Goal: Information Seeking & Learning: Check status

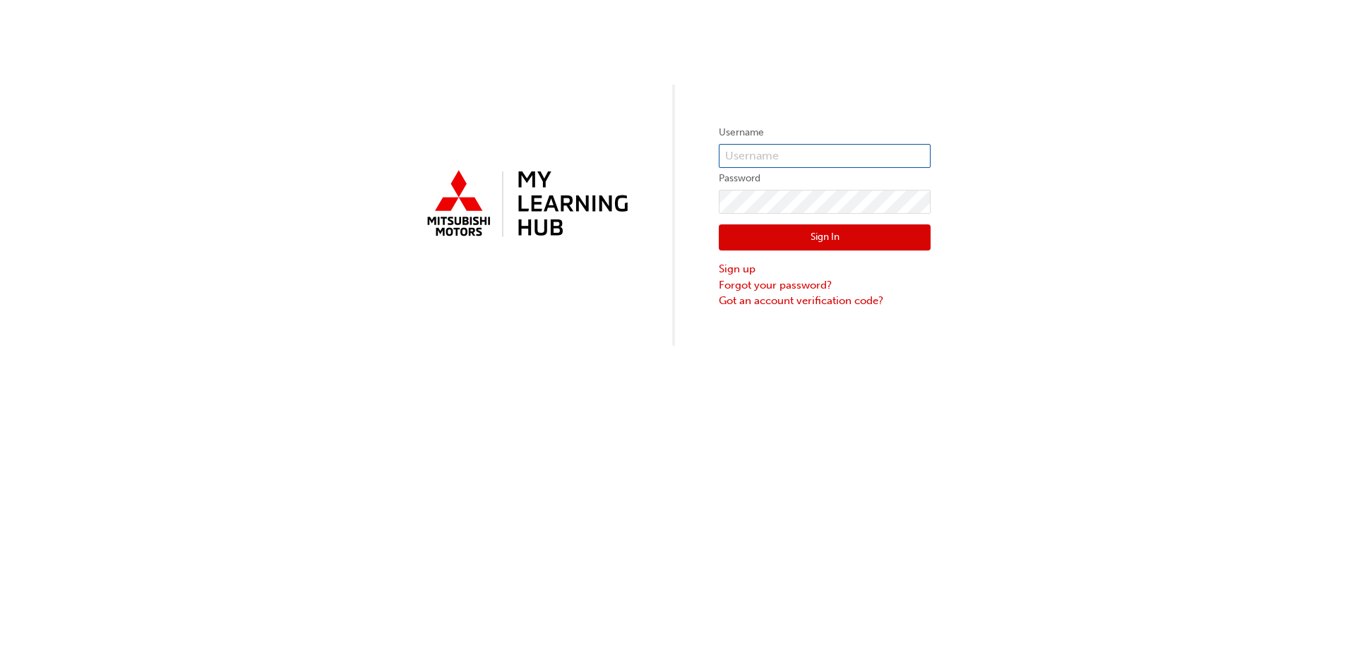
type input "0007077146"
click at [814, 241] on button "Sign In" at bounding box center [825, 237] width 212 height 27
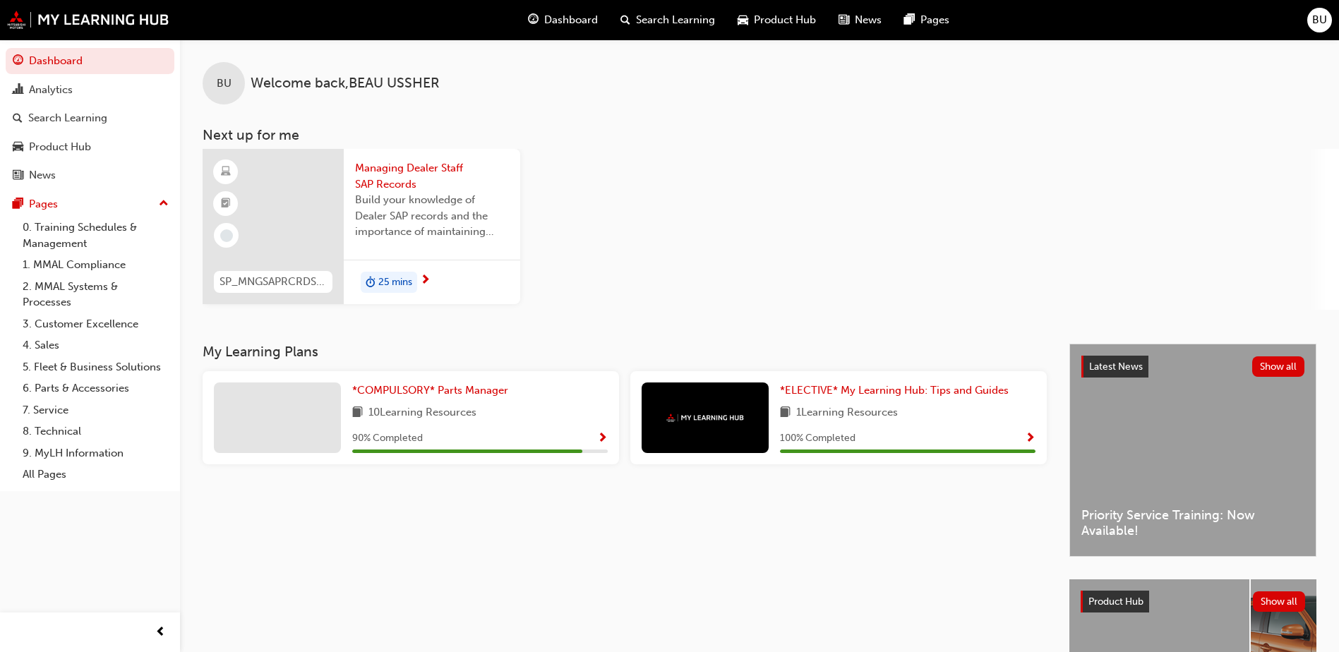
click at [406, 280] on span "25 mins" at bounding box center [395, 283] width 34 height 16
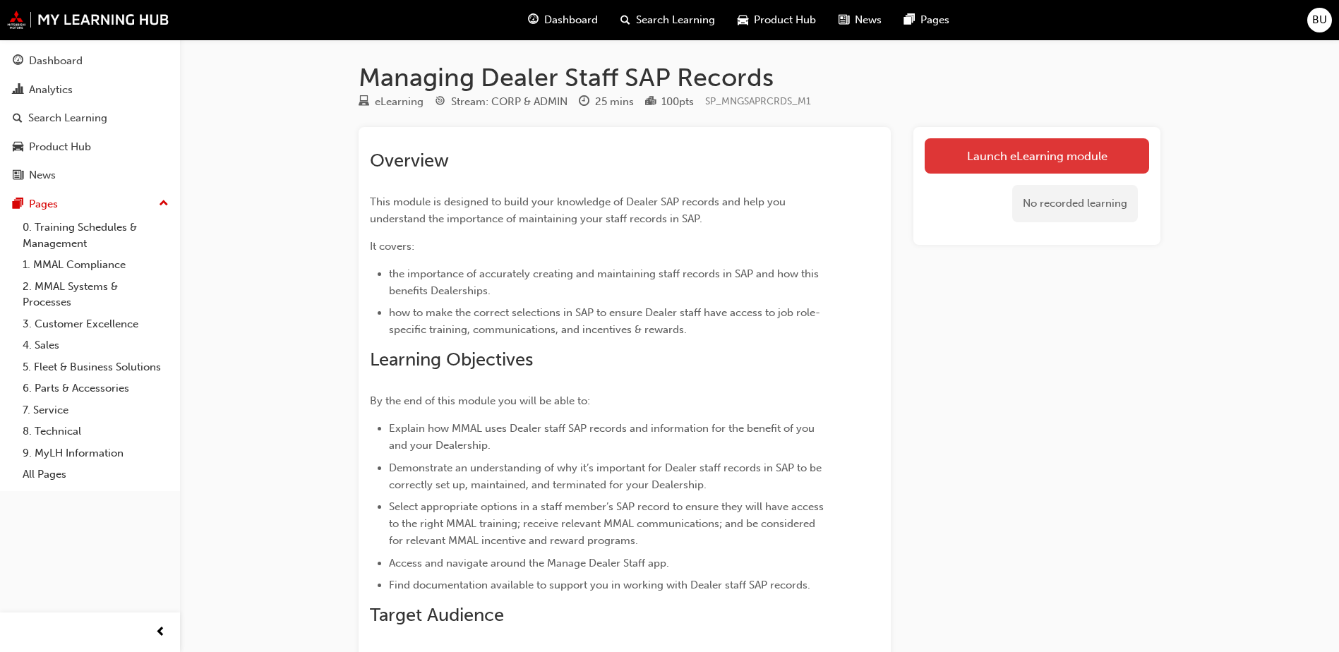
click at [976, 161] on link "Launch eLearning module" at bounding box center [1037, 155] width 224 height 35
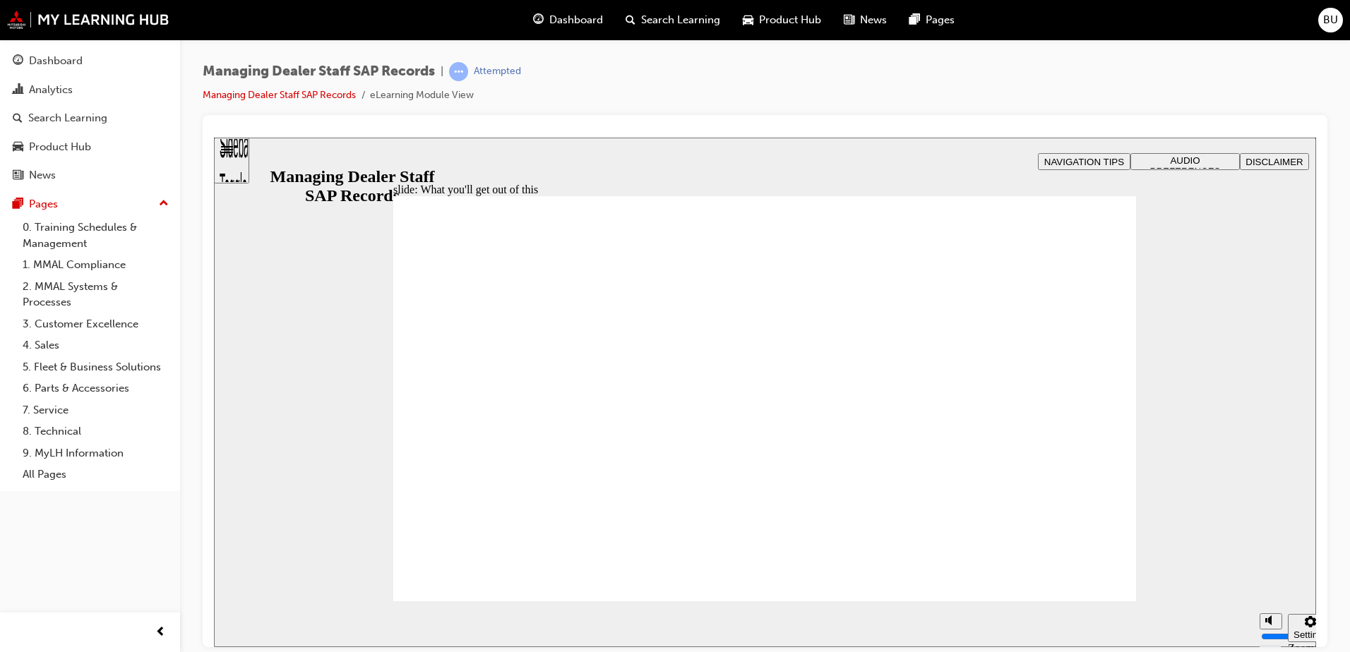
click at [1105, 574] on span "Rectangle 1 Rectangle 3 Parallelogram 1 Parallelogram 2 What you’ll get out of …" at bounding box center [764, 405] width 743 height 418
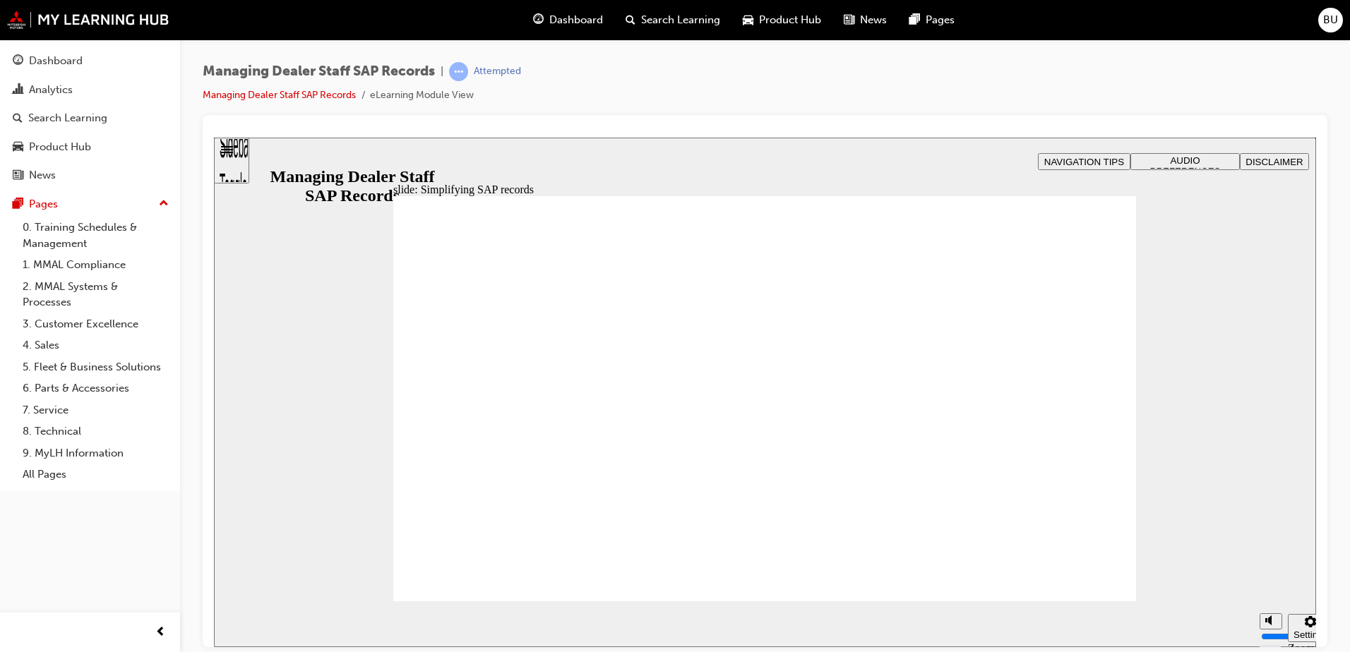
drag, startPoint x: 1096, startPoint y: 580, endPoint x: 1088, endPoint y: 549, distance: 32.2
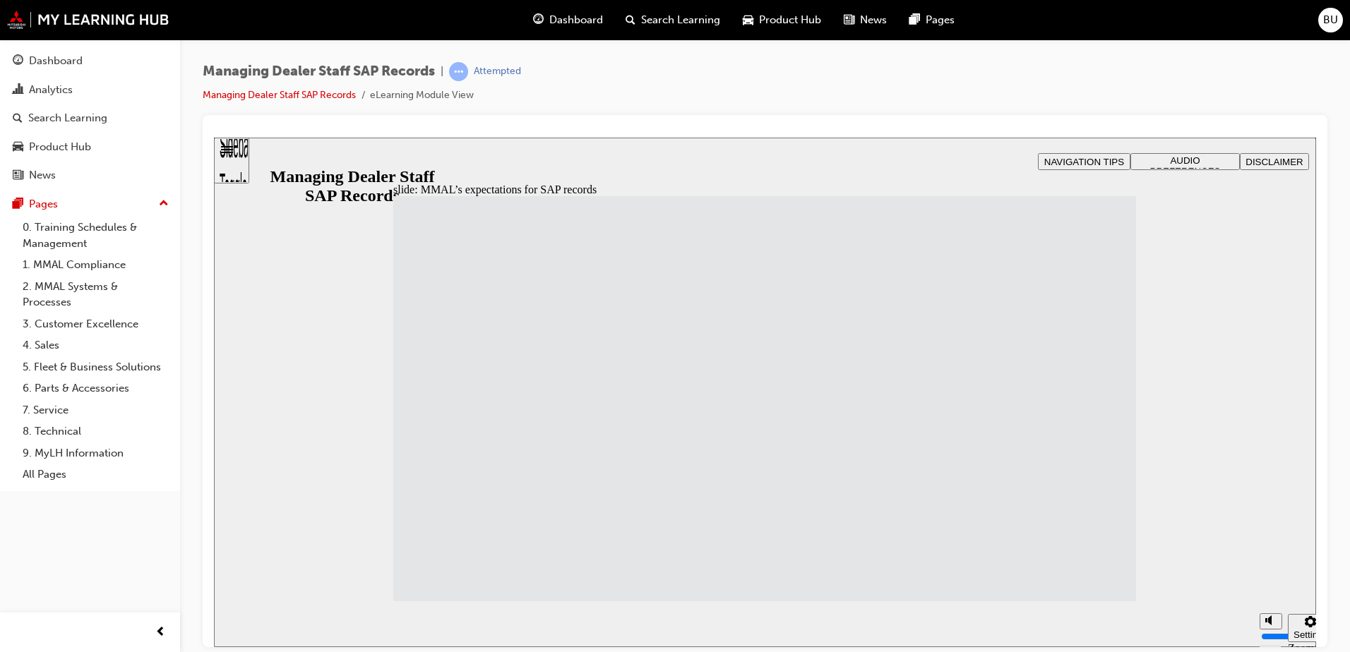
drag, startPoint x: 656, startPoint y: 446, endPoint x: 654, endPoint y: 494, distance: 48.0
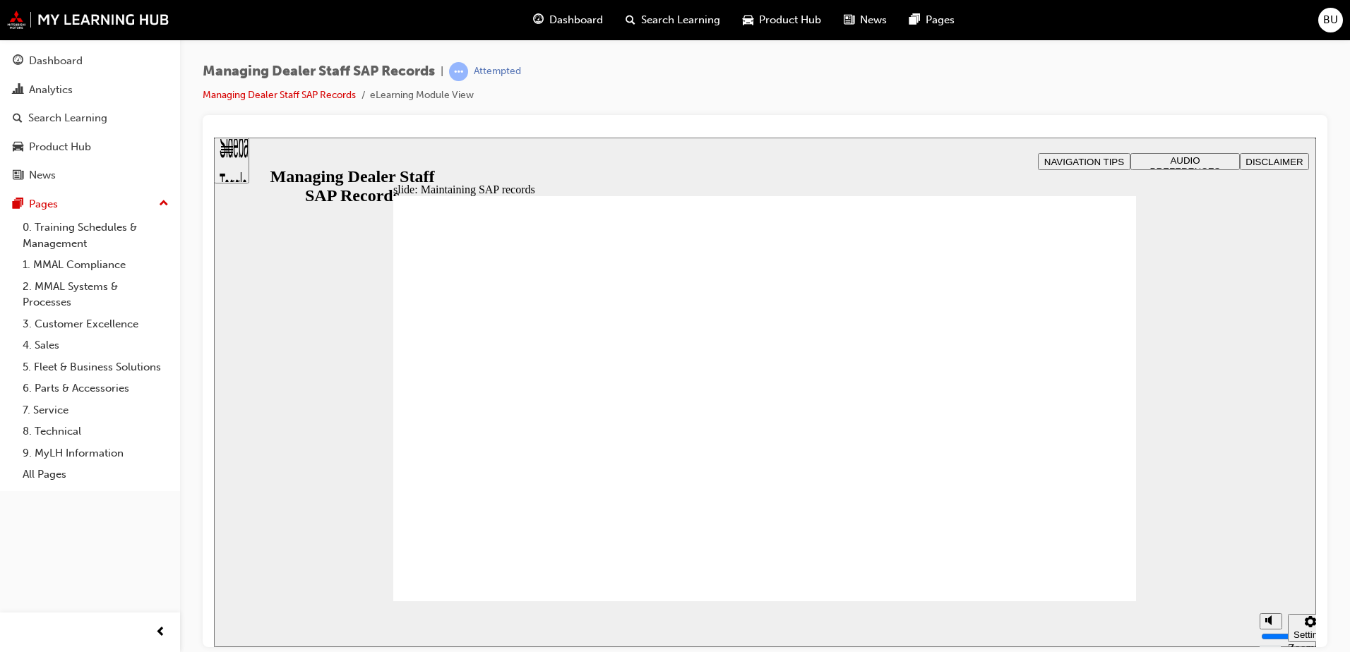
click at [1089, 579] on span "Rectangle 1 Rectangle 3 Rectangle 2 Maintaining SAP records Next, we’ll step th…" at bounding box center [764, 614] width 743 height 836
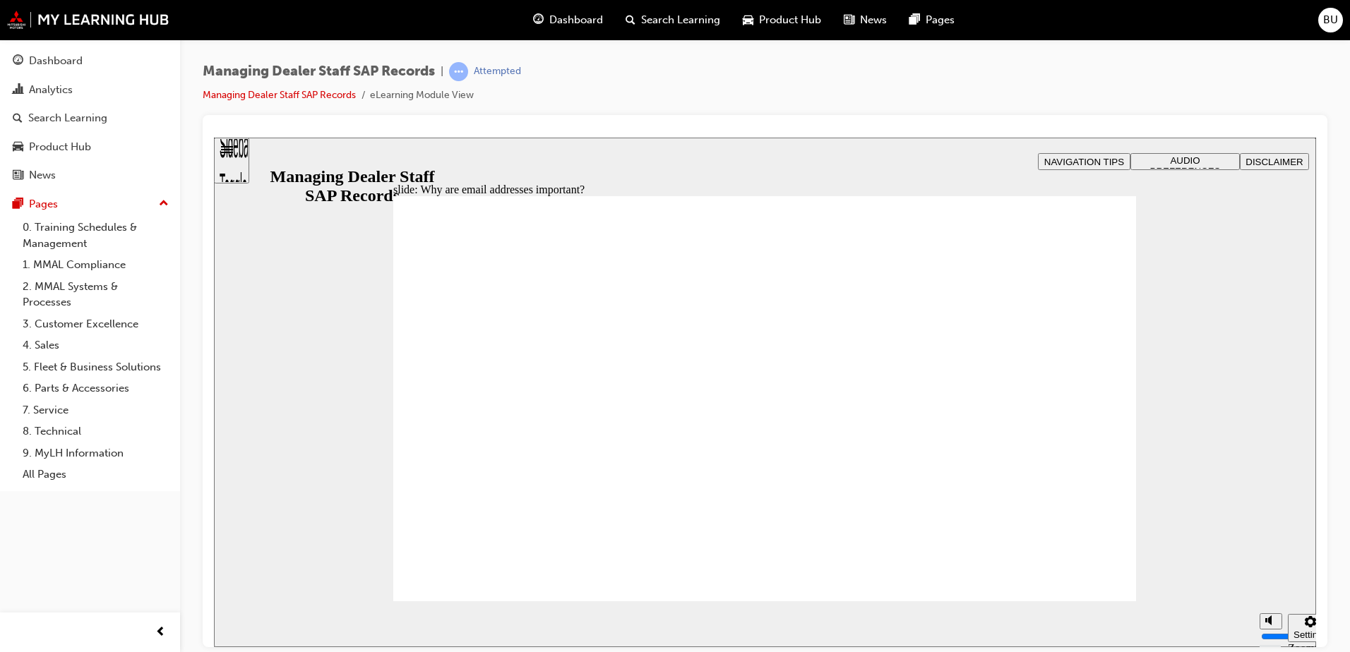
drag, startPoint x: 493, startPoint y: 319, endPoint x: 503, endPoint y: 320, distance: 9.2
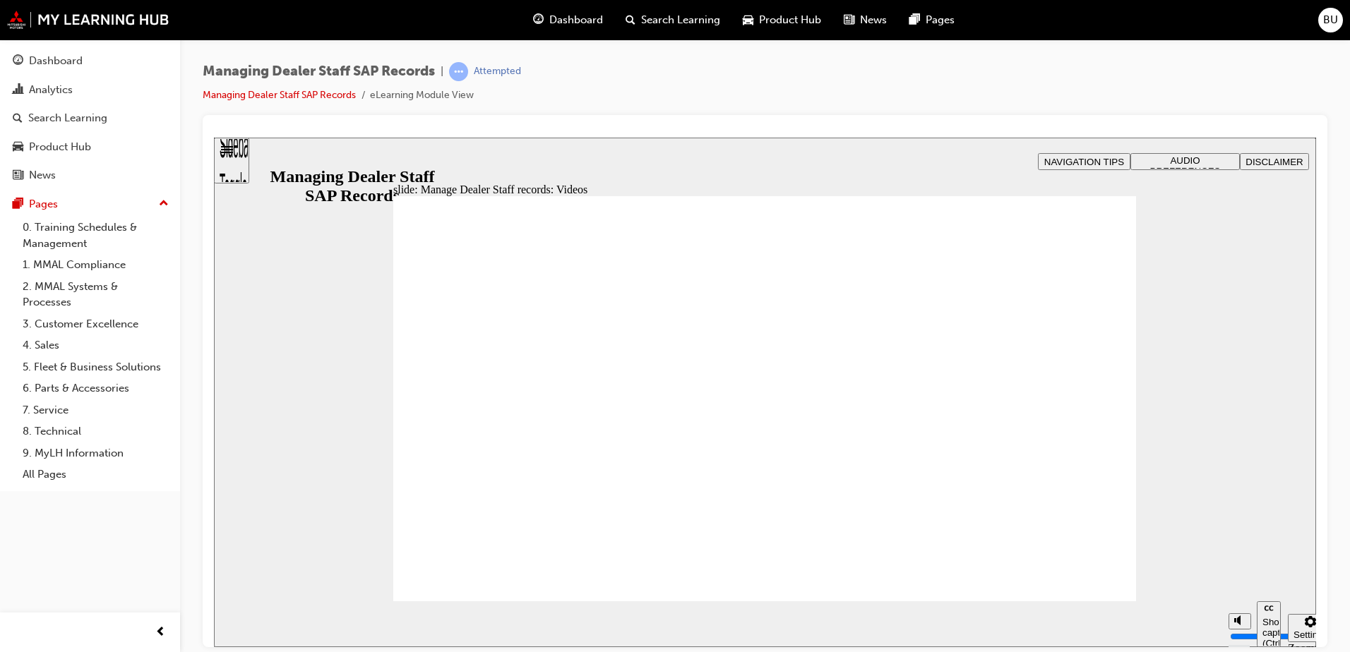
type input "0"
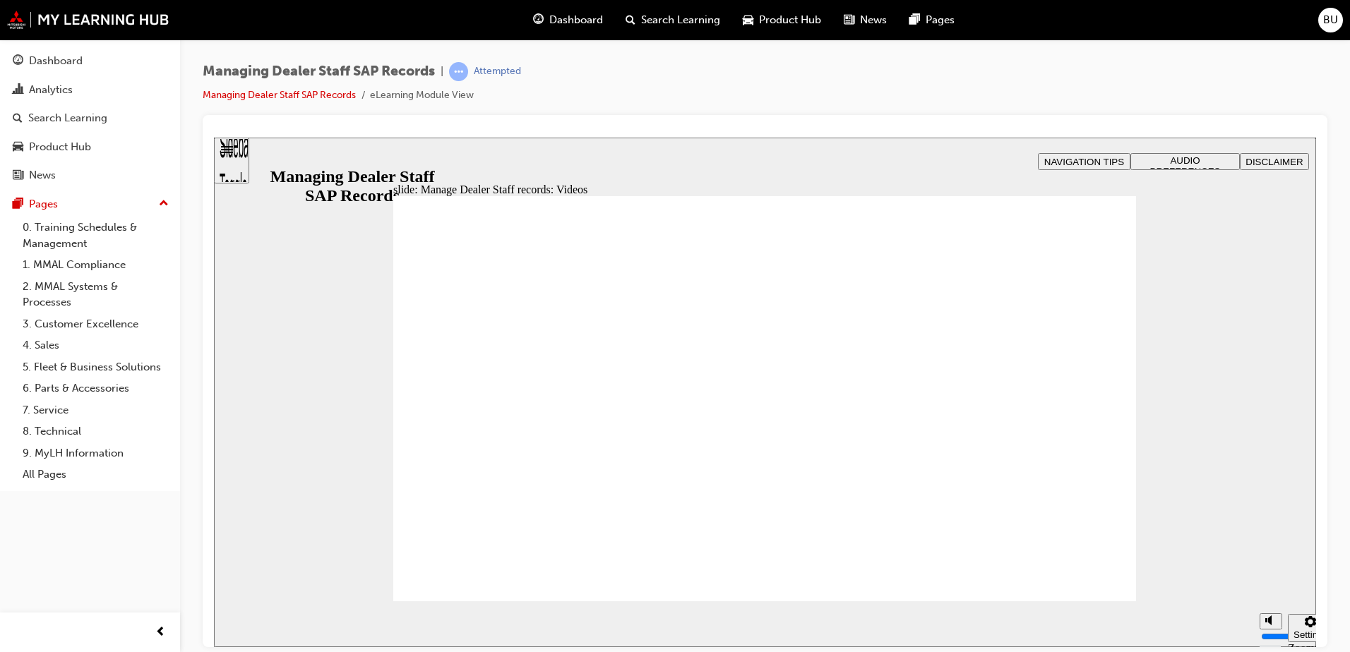
type input "0"
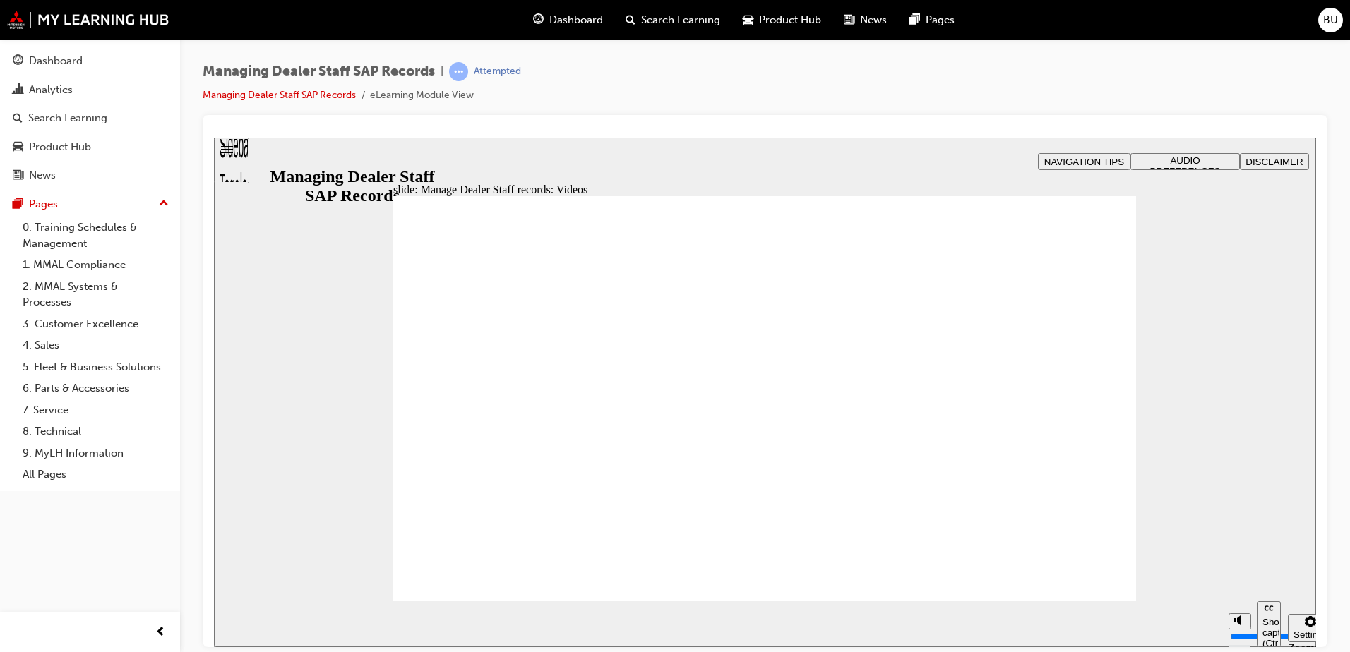
type input "0"
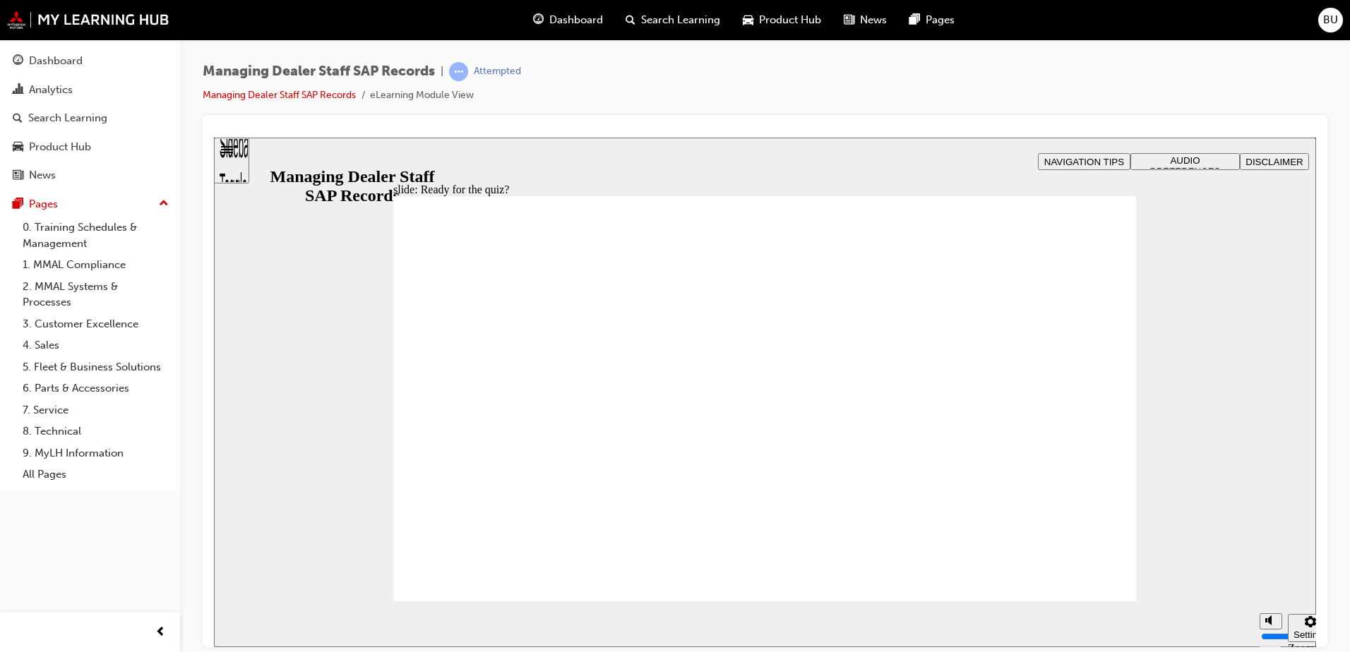
checkbox input "true"
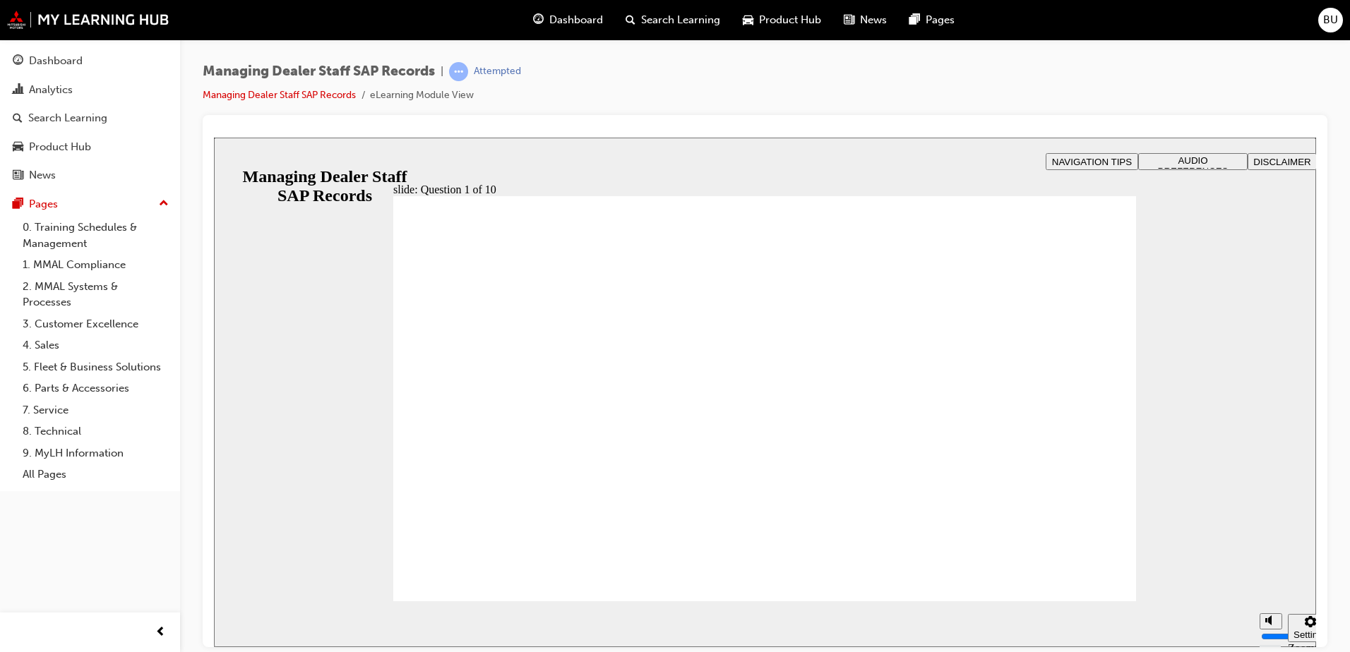
radio input "true"
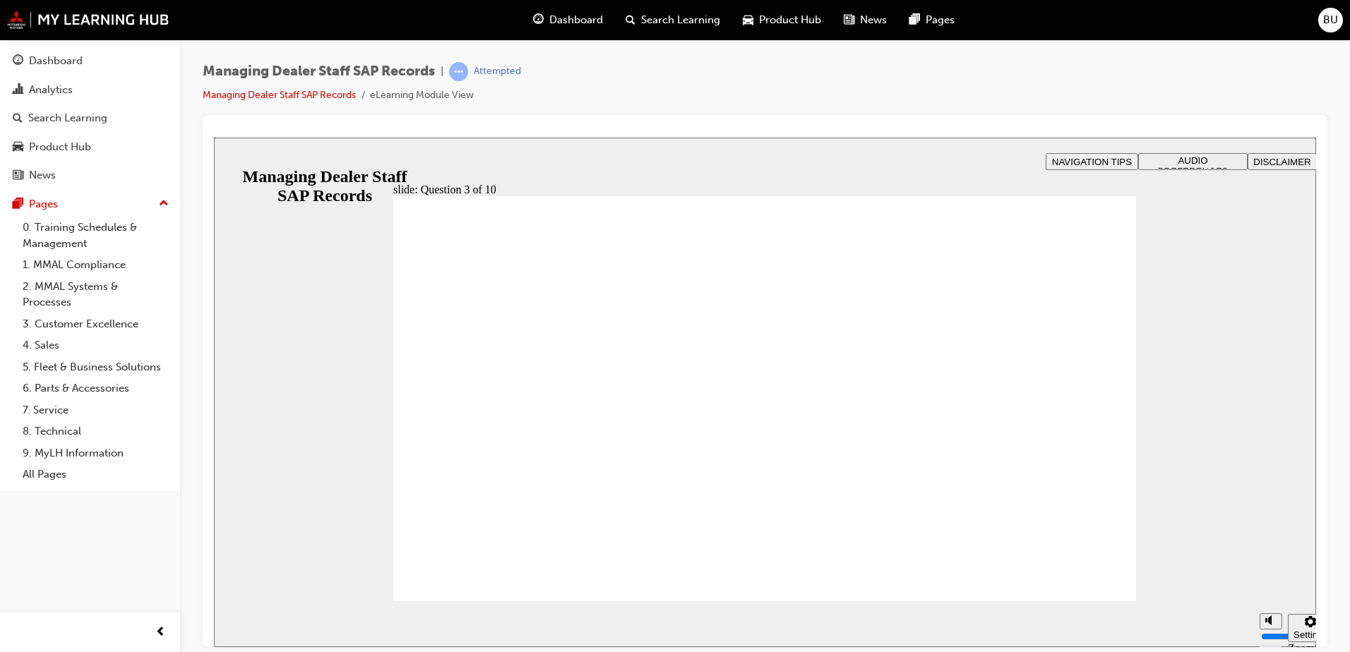
drag, startPoint x: 426, startPoint y: 412, endPoint x: 551, endPoint y: 579, distance: 207.8
checkbox input "true"
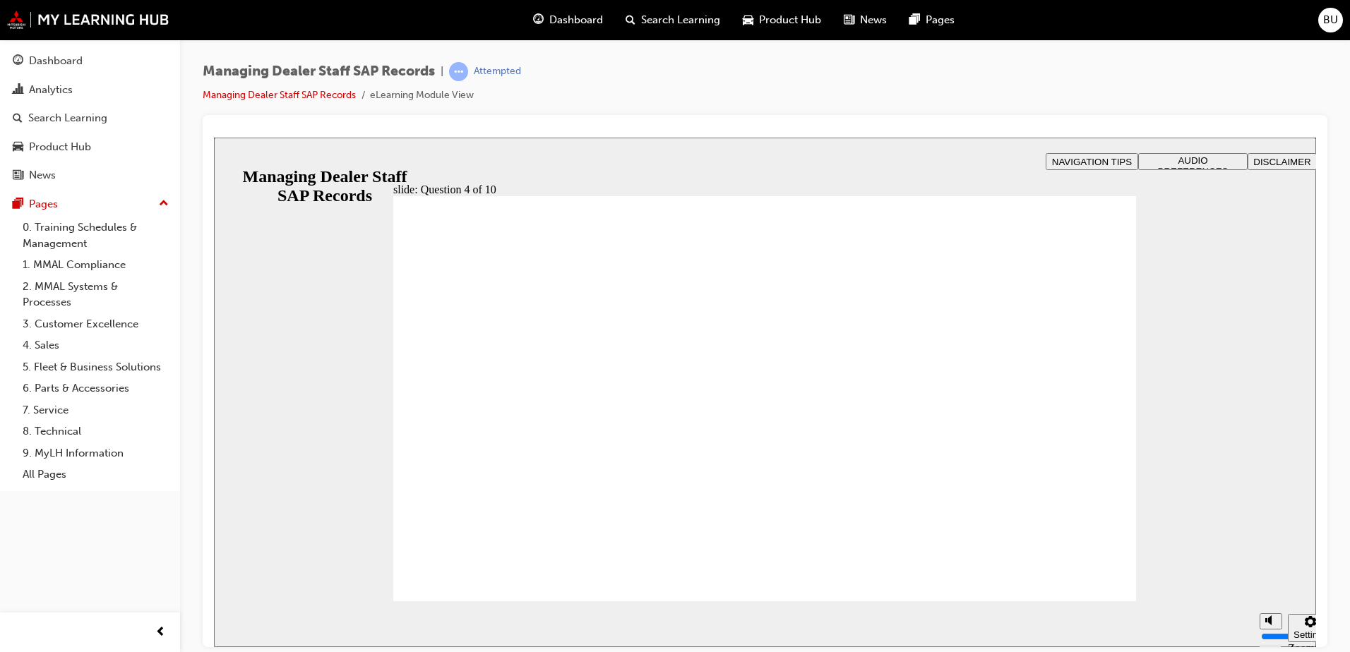
checkbox input "true"
drag, startPoint x: 546, startPoint y: 581, endPoint x: 522, endPoint y: 581, distance: 24.0
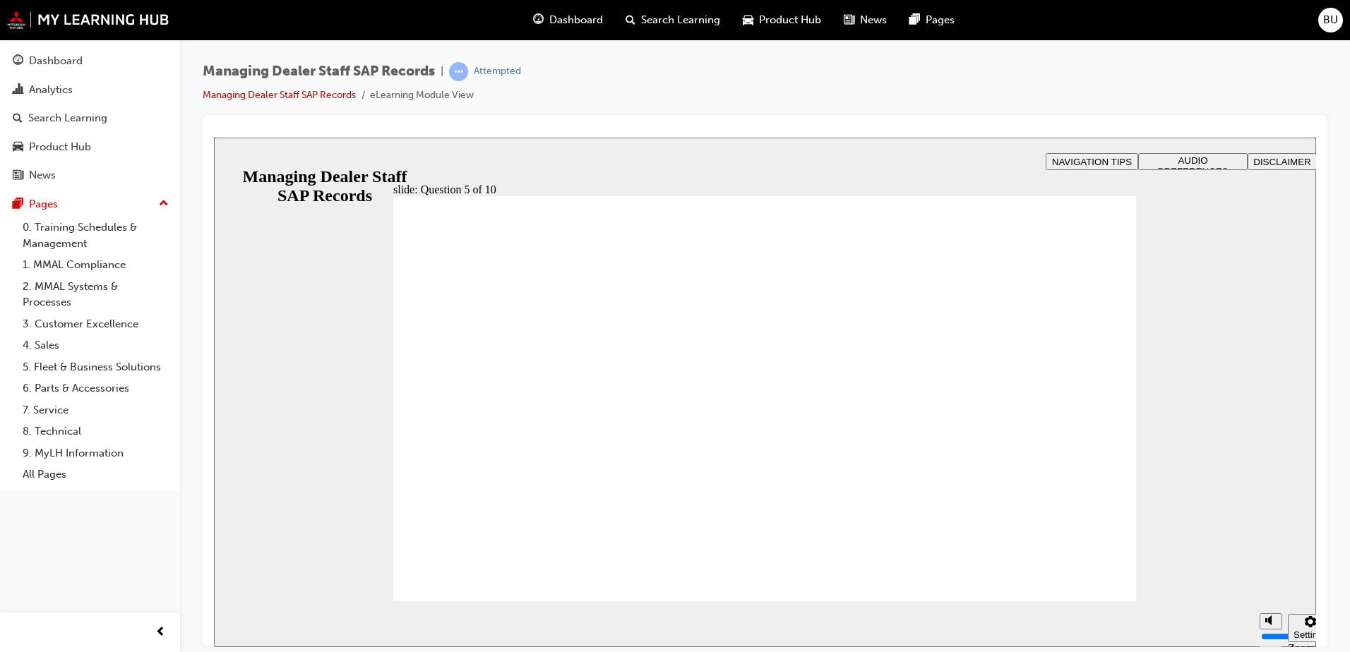
checkbox input "true"
radio input "true"
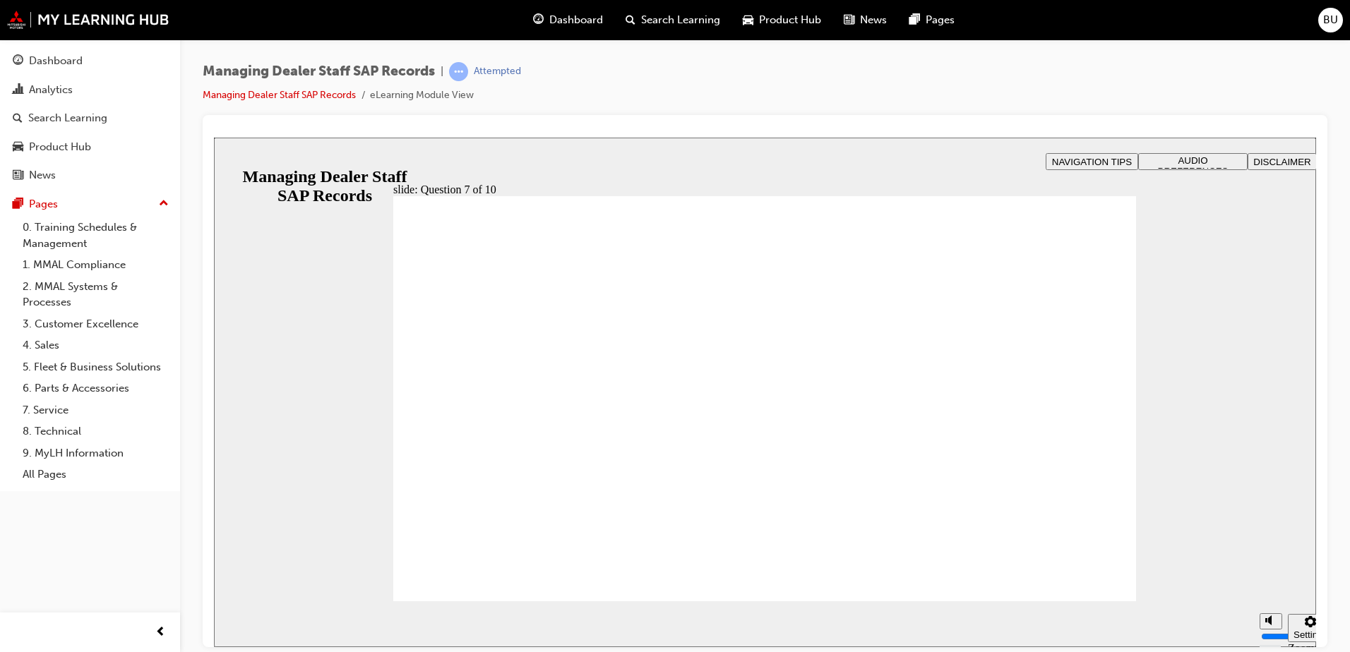
checkbox input "true"
radio input "true"
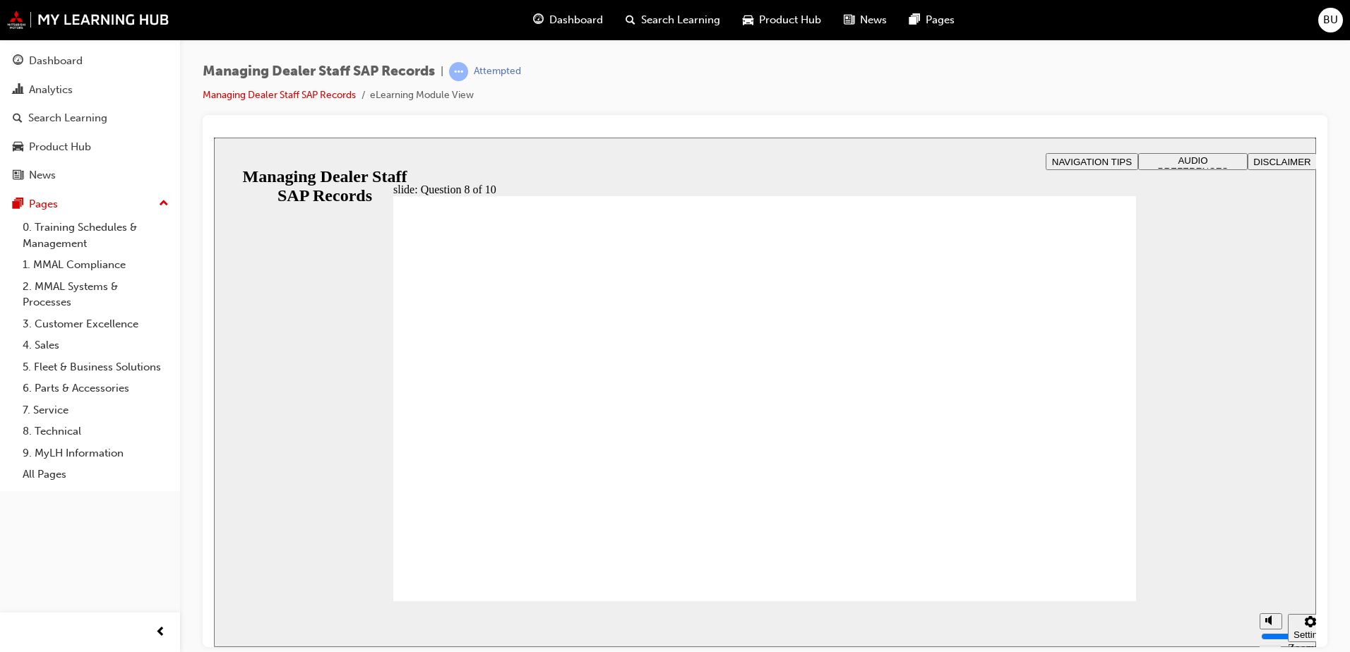
radio input "true"
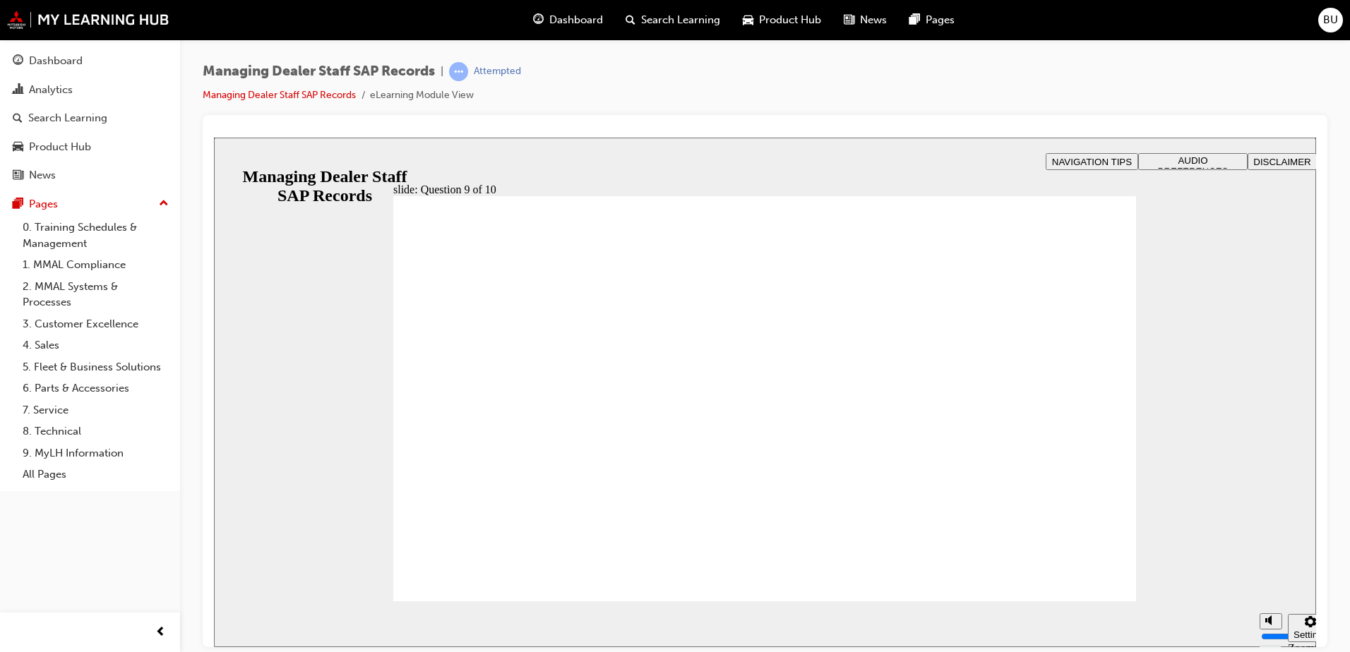
radio input "false"
radio input "true"
drag, startPoint x: 487, startPoint y: 561, endPoint x: 493, endPoint y: 574, distance: 14.2
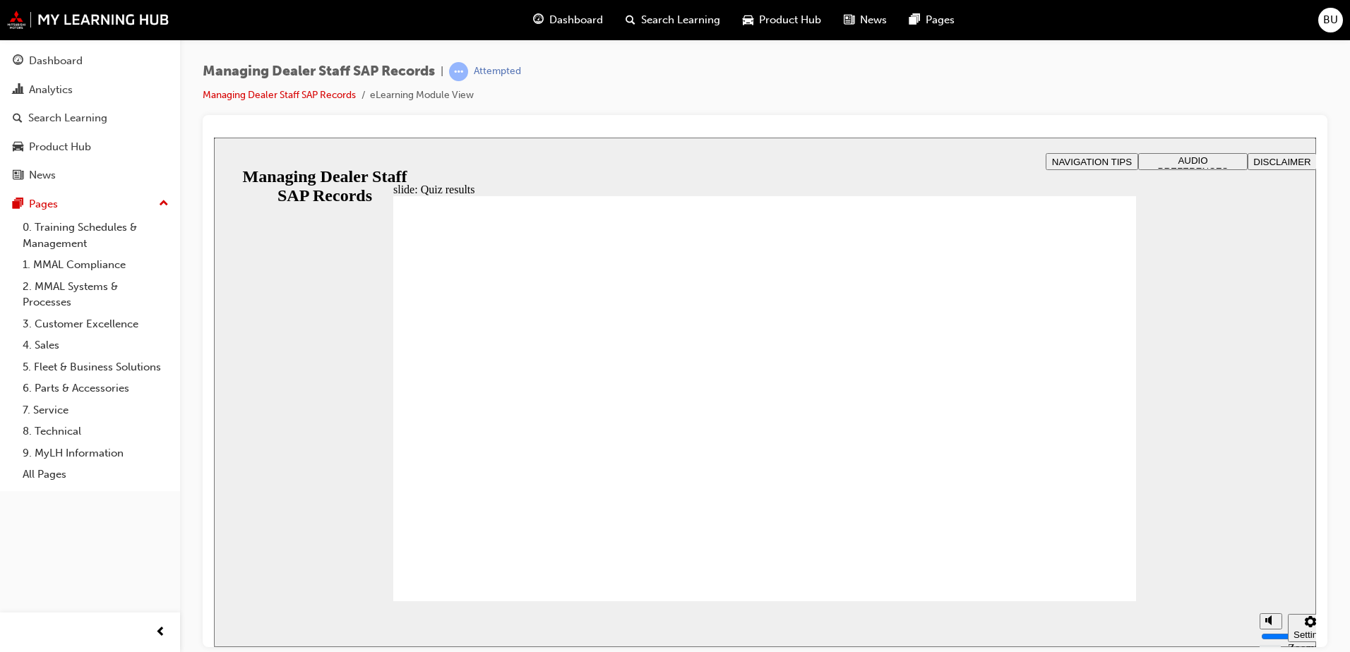
checkbox input "true"
checkbox input "false"
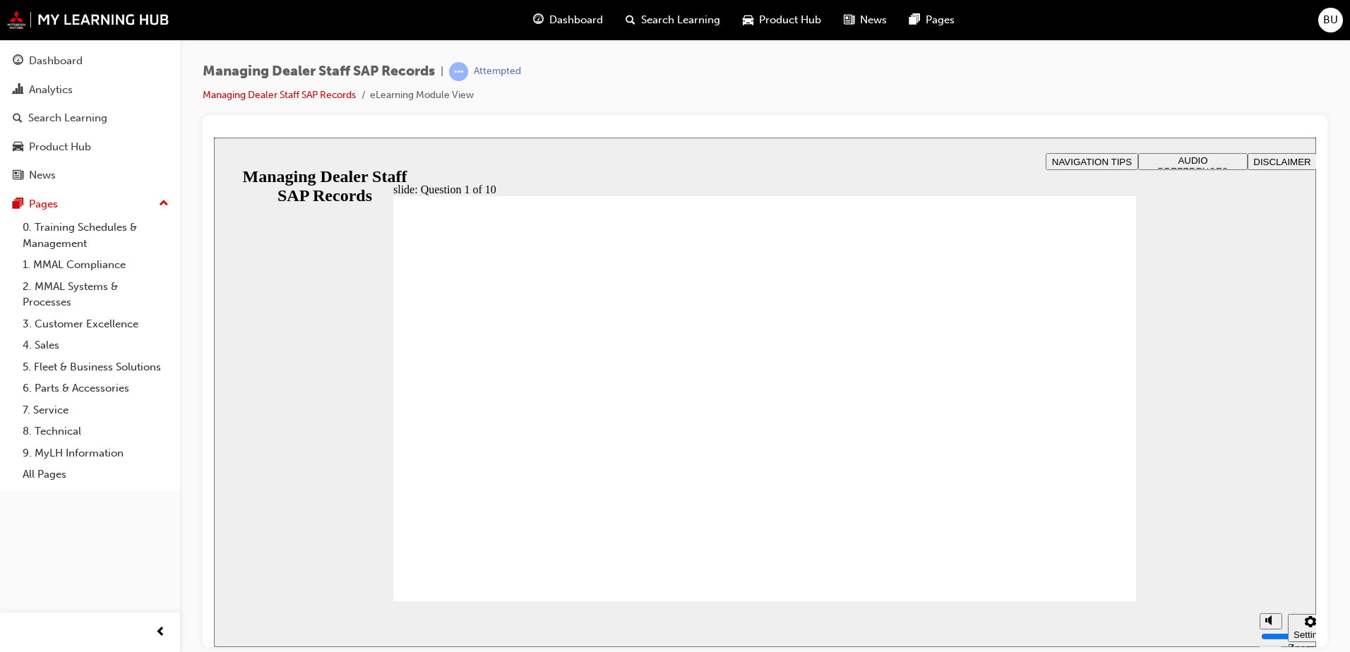
drag, startPoint x: 442, startPoint y: 496, endPoint x: 500, endPoint y: 561, distance: 87.5
radio input "true"
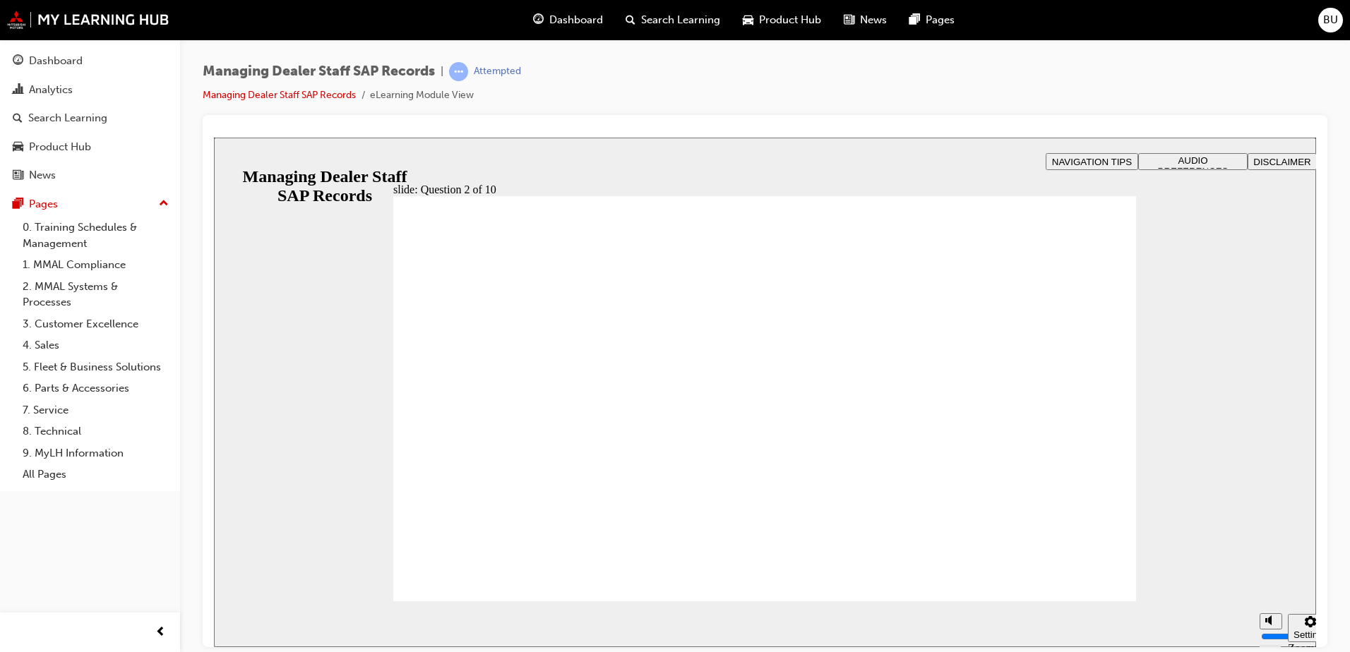
radio input "true"
drag, startPoint x: 473, startPoint y: 426, endPoint x: 498, endPoint y: 570, distance: 145.5
checkbox input "true"
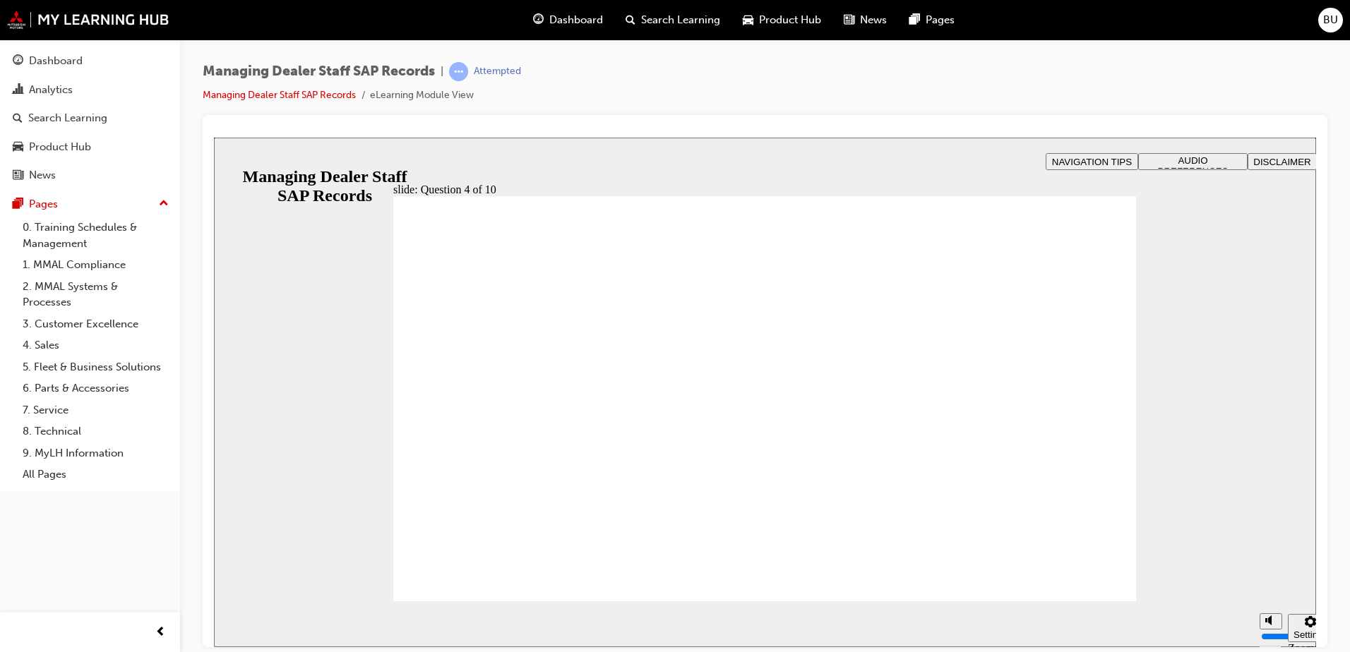
checkbox input "true"
drag, startPoint x: 643, startPoint y: 454, endPoint x: 685, endPoint y: 467, distance: 43.8
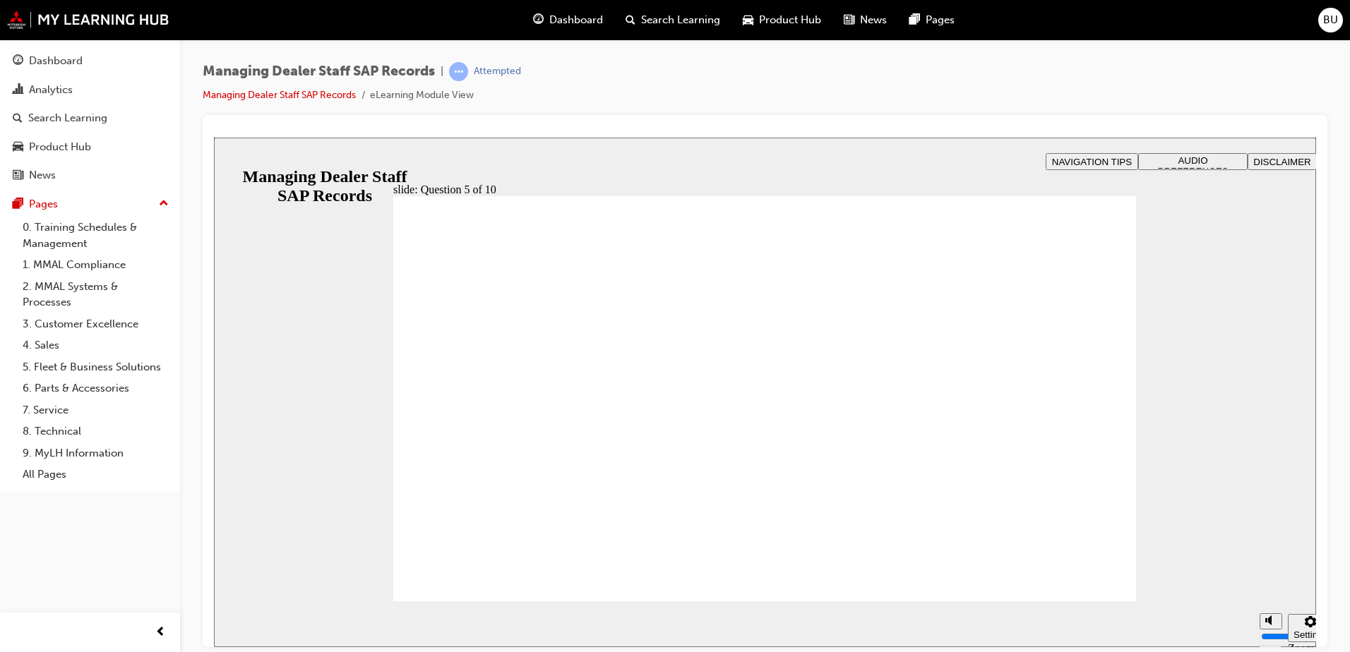
checkbox input "true"
radio input "true"
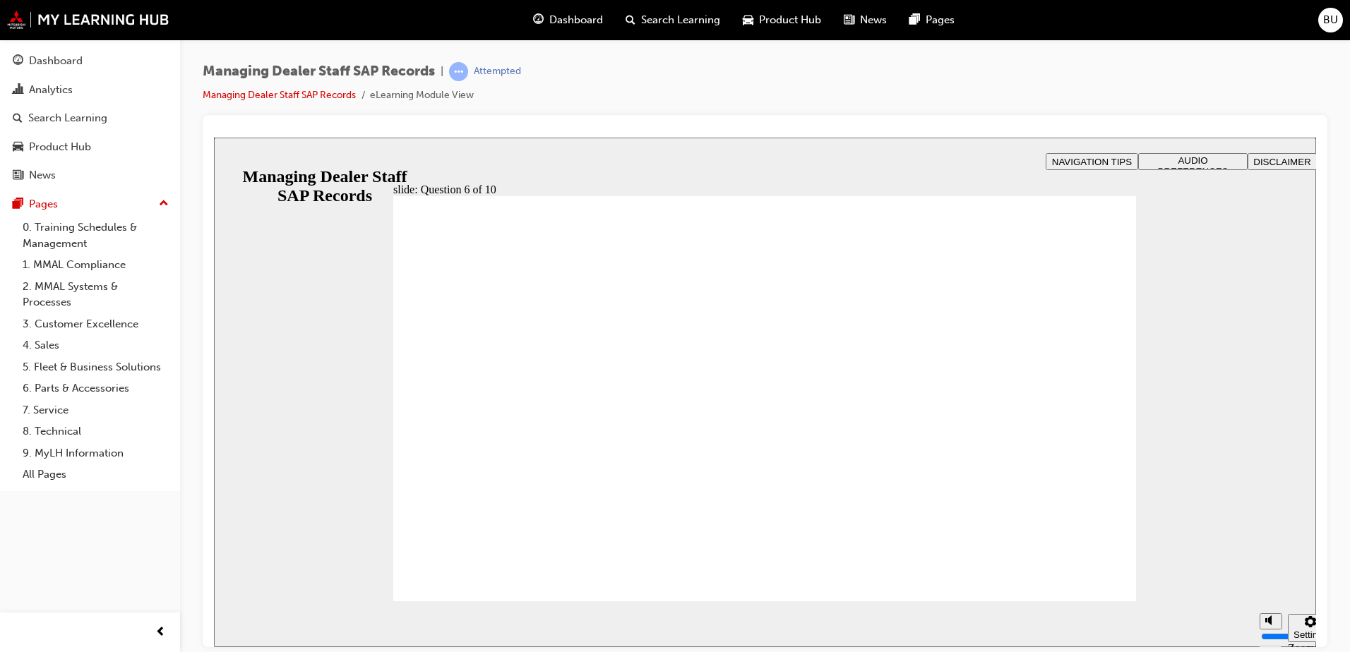
checkbox input "true"
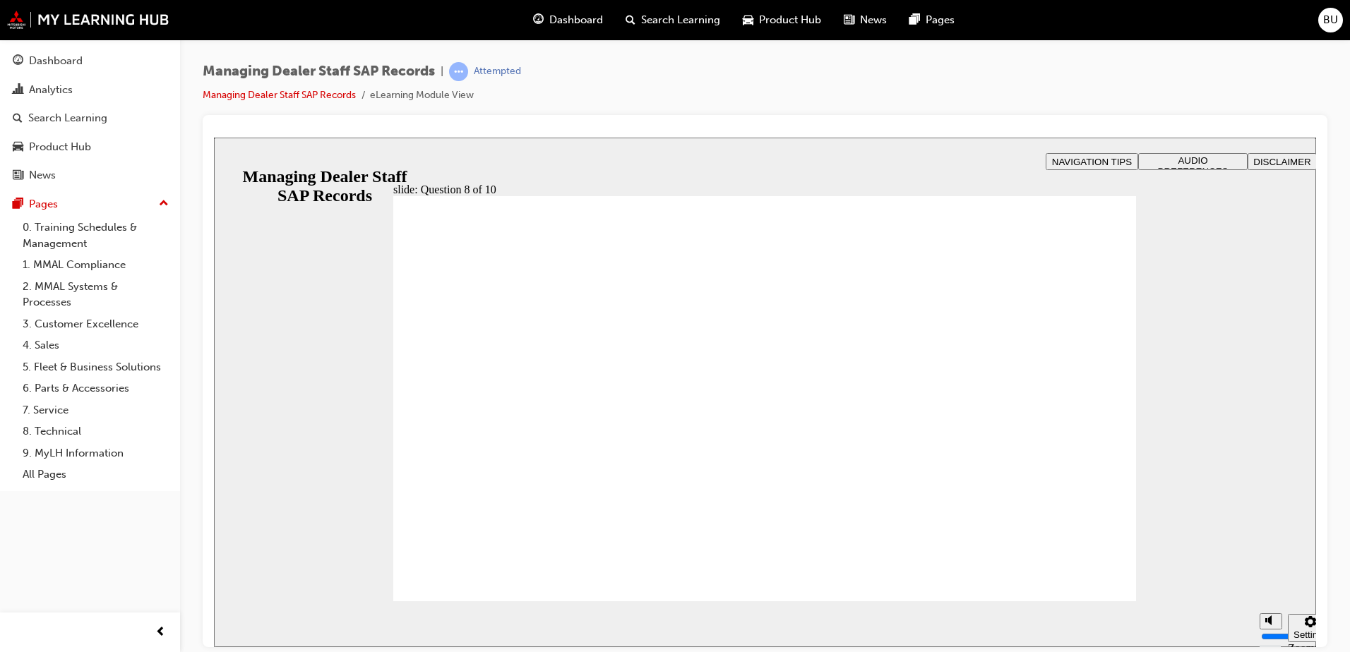
radio input "true"
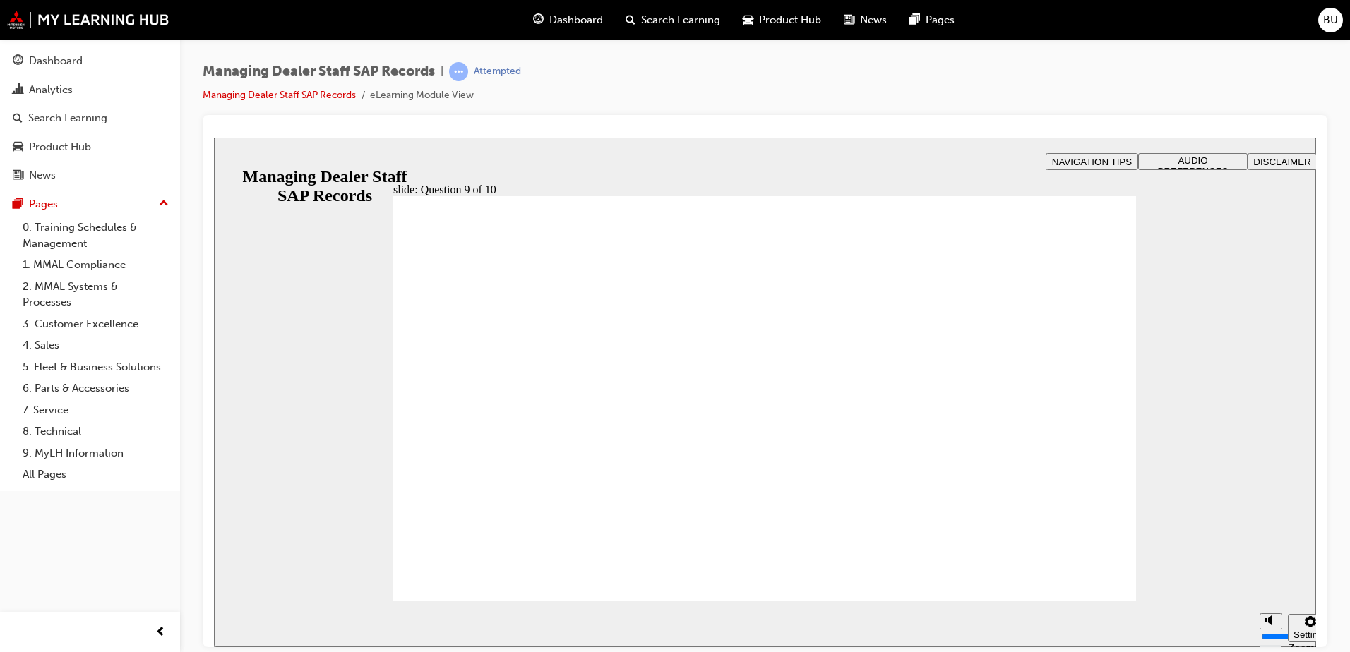
radio input "true"
radio input "false"
radio input "true"
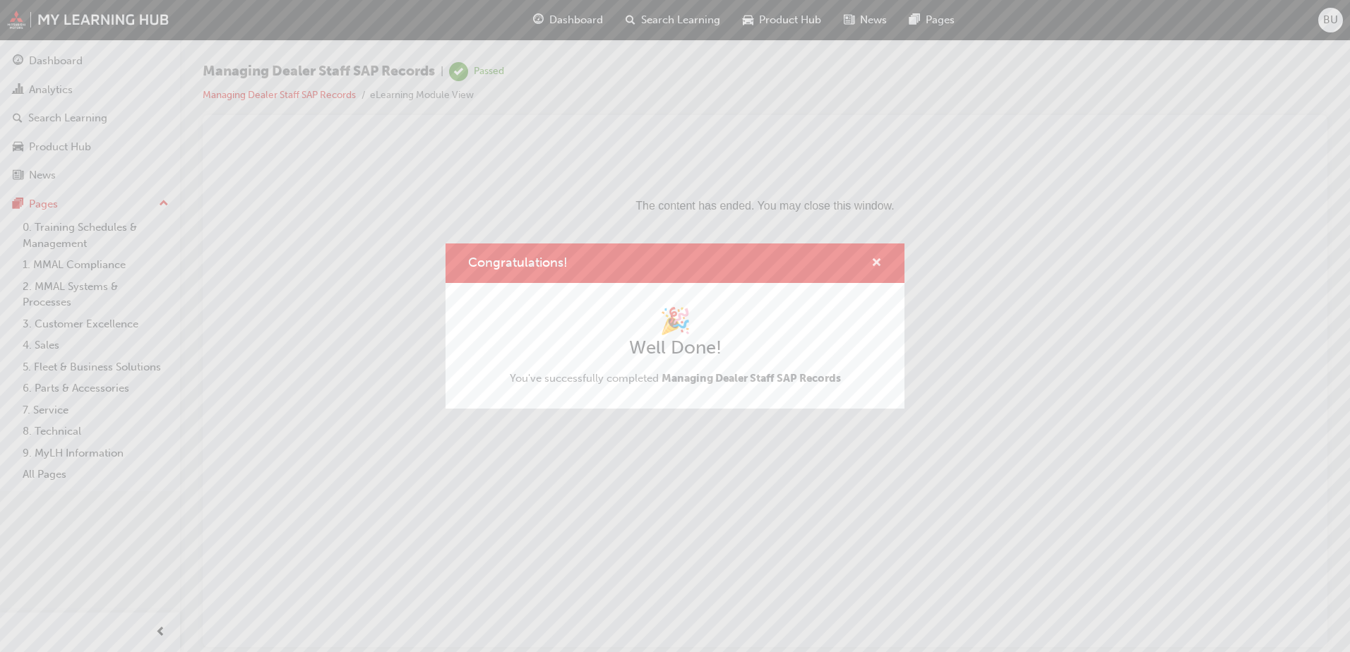
click at [877, 259] on span "cross-icon" at bounding box center [876, 264] width 11 height 13
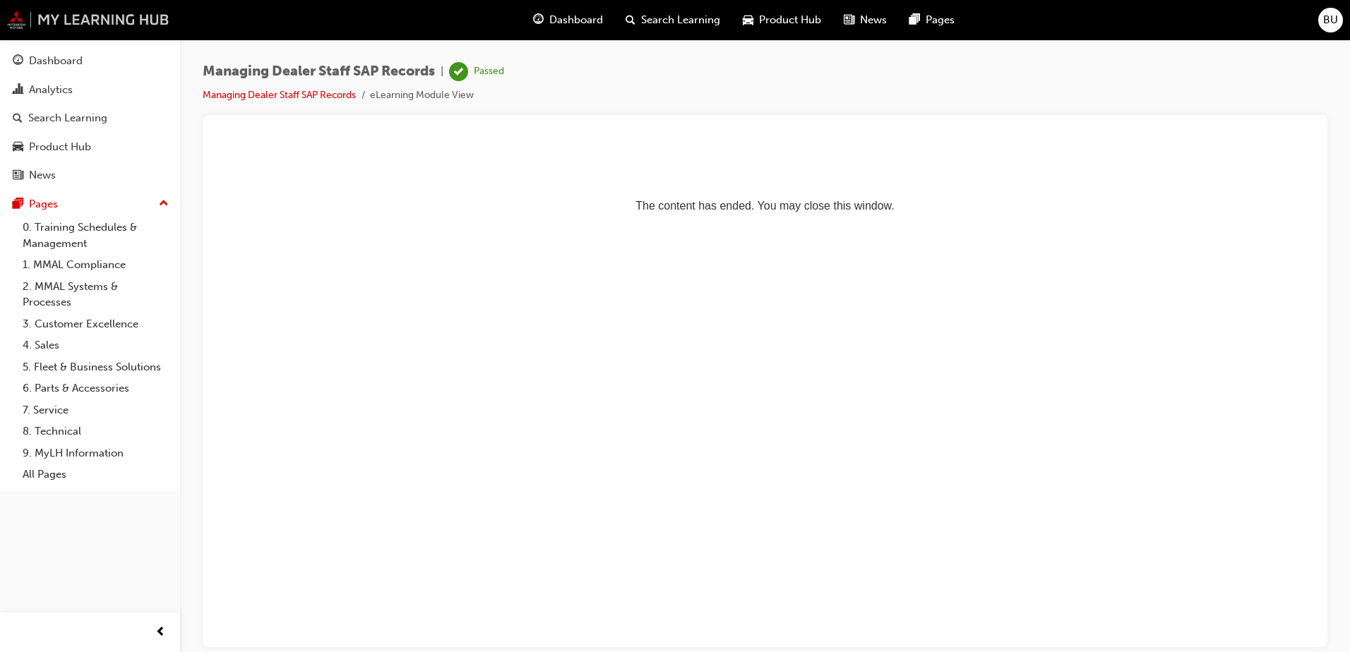
click at [42, 18] on img at bounding box center [88, 20] width 162 height 18
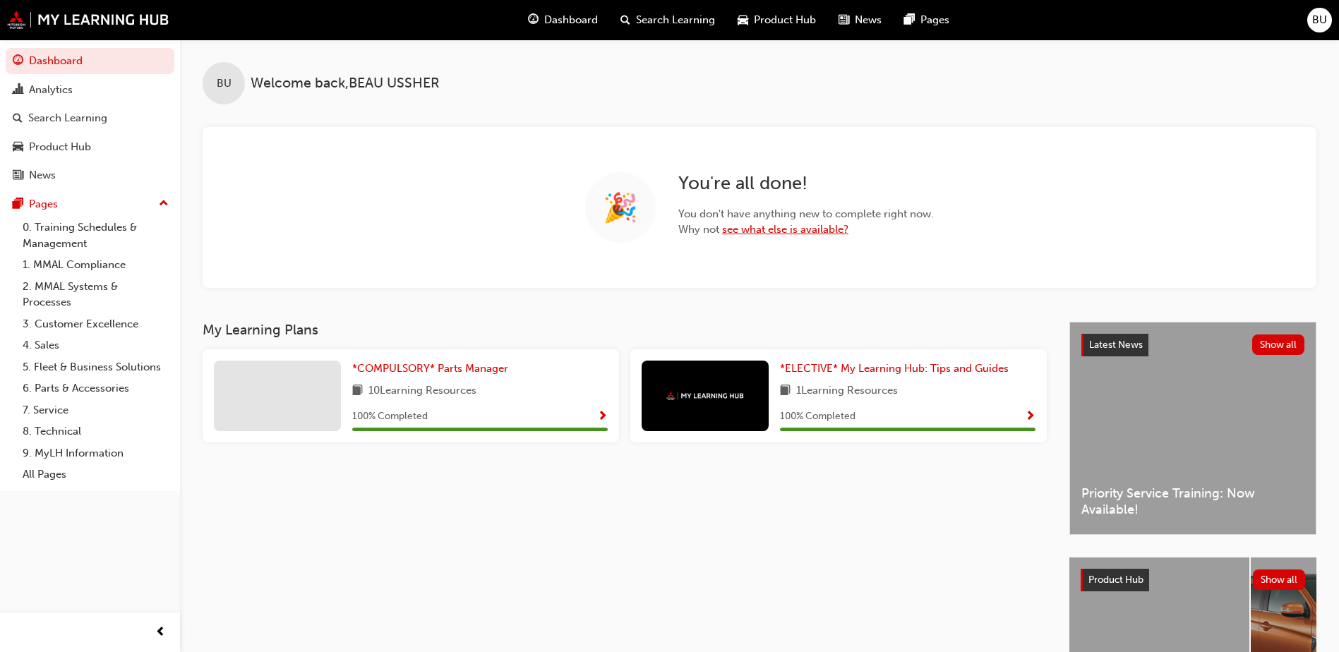
click at [763, 228] on link "see what else is available?" at bounding box center [785, 229] width 126 height 13
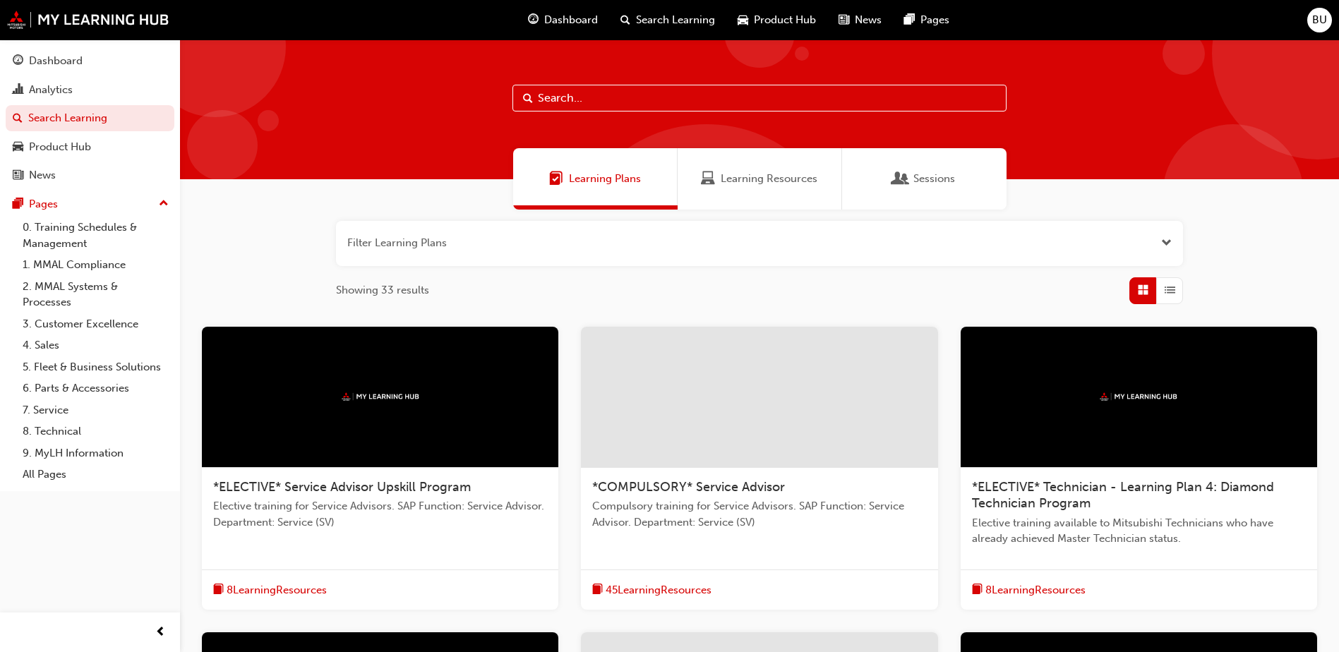
click at [453, 242] on button "button" at bounding box center [759, 243] width 847 height 45
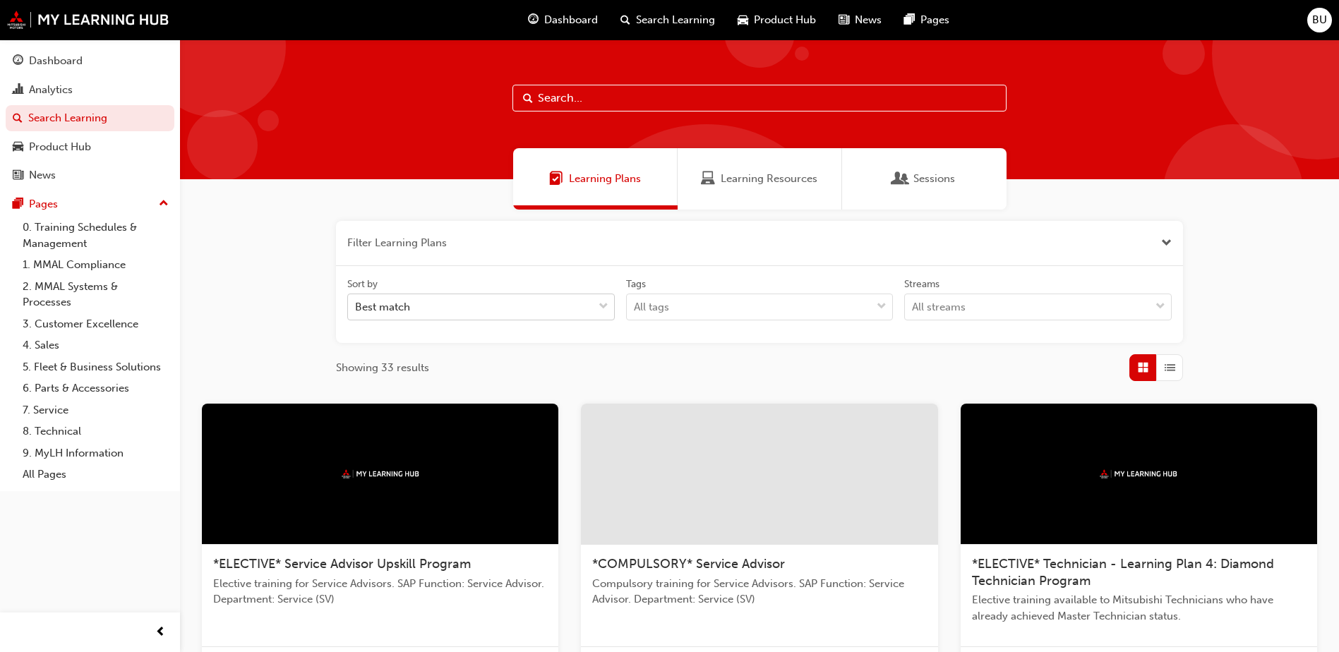
click at [608, 312] on span "down-icon" at bounding box center [604, 307] width 10 height 18
click at [356, 312] on input "Sort by Best match" at bounding box center [355, 307] width 1 height 12
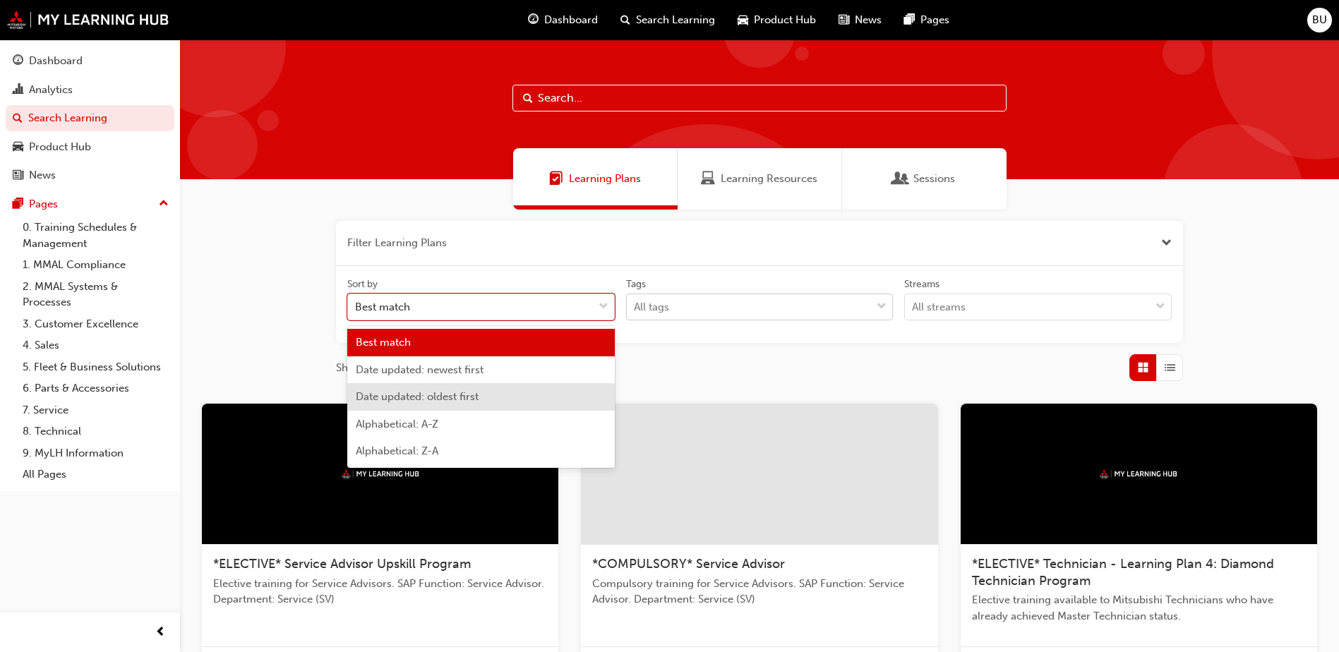
click at [745, 311] on div "All tags" at bounding box center [749, 307] width 245 height 25
click at [635, 311] on input "Tags All tags" at bounding box center [634, 307] width 1 height 12
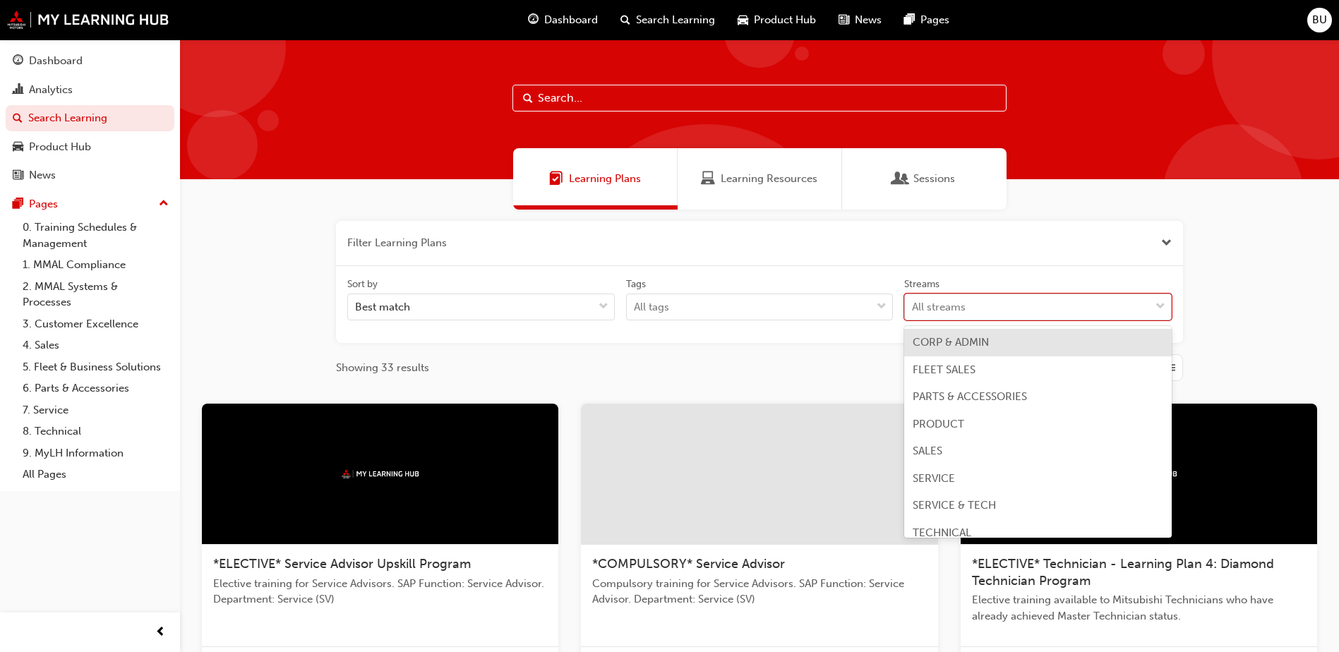
click at [1010, 301] on div "All streams" at bounding box center [1027, 307] width 245 height 25
click at [913, 301] on input "Streams option CORP & ADMIN focused, 1 of 8. 8 results available. Use Up and Do…" at bounding box center [912, 307] width 1 height 12
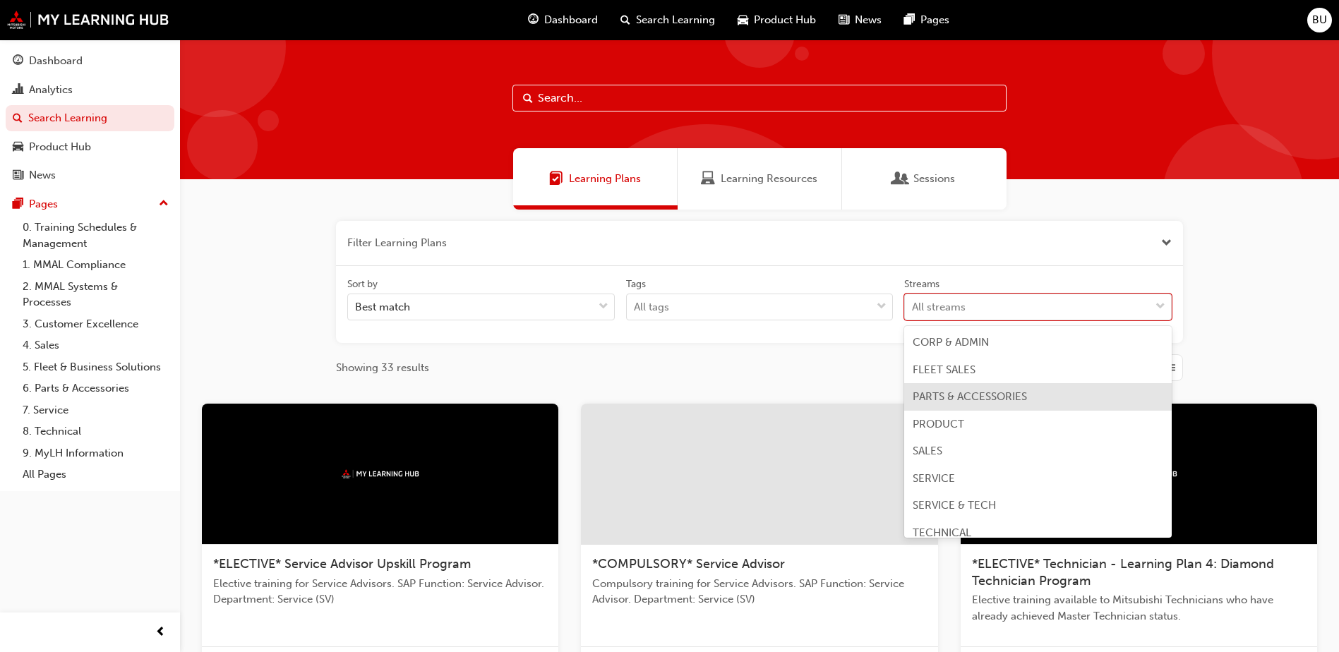
click at [1000, 398] on span "PARTS & ACCESSORIES" at bounding box center [970, 396] width 114 height 13
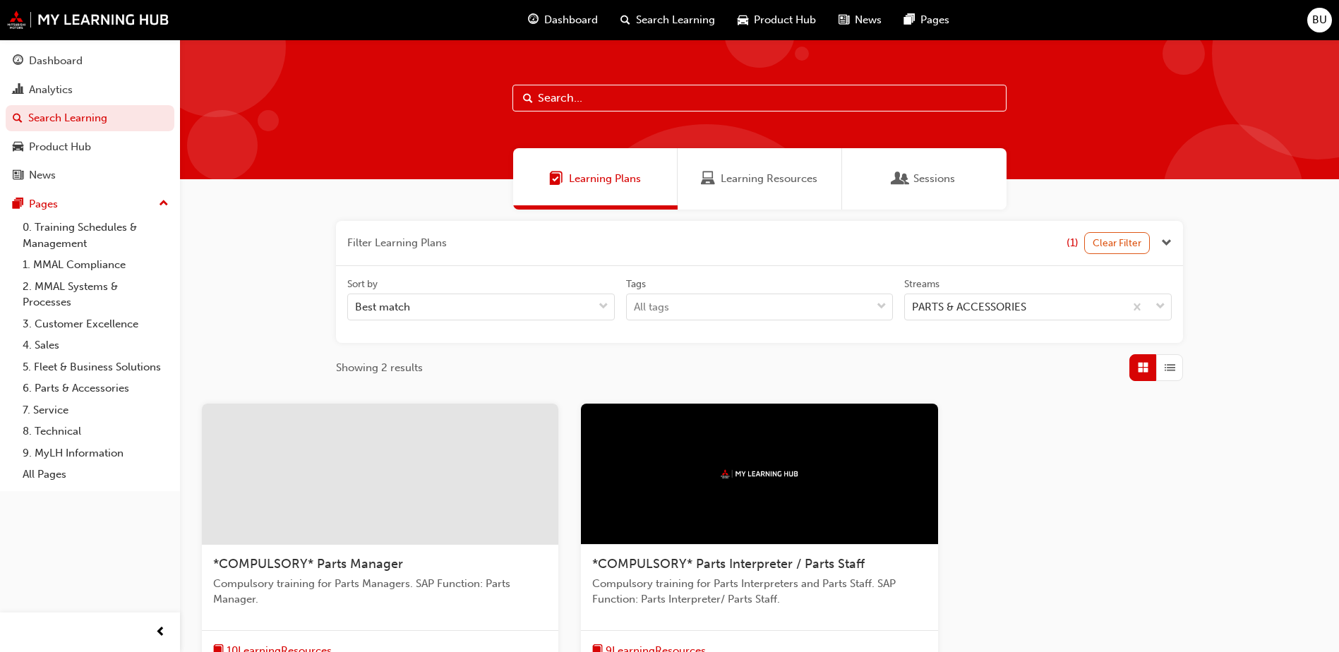
scroll to position [155, 0]
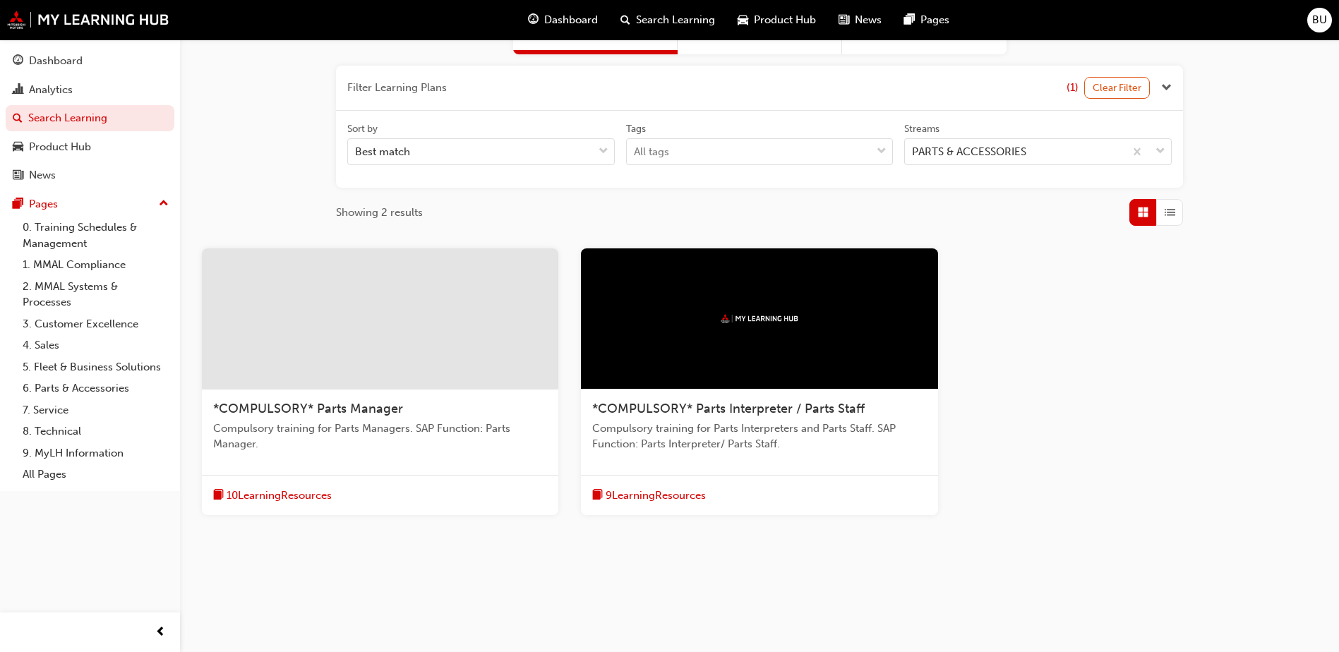
click at [433, 377] on div at bounding box center [380, 318] width 356 height 141
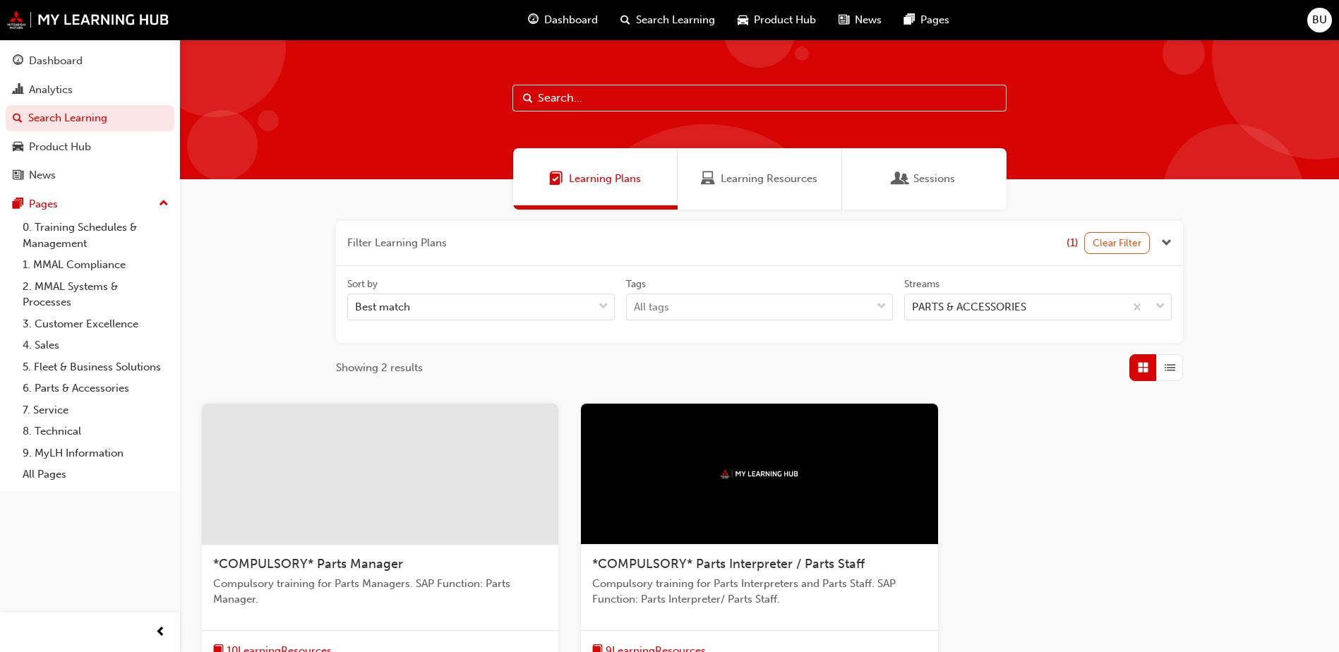
click at [728, 614] on div "*COMPULSORY* Parts Interpreter / Parts Staff Compulsory training for Parts Inte…" at bounding box center [759, 587] width 356 height 85
click at [70, 80] on link "Analytics" at bounding box center [90, 90] width 169 height 26
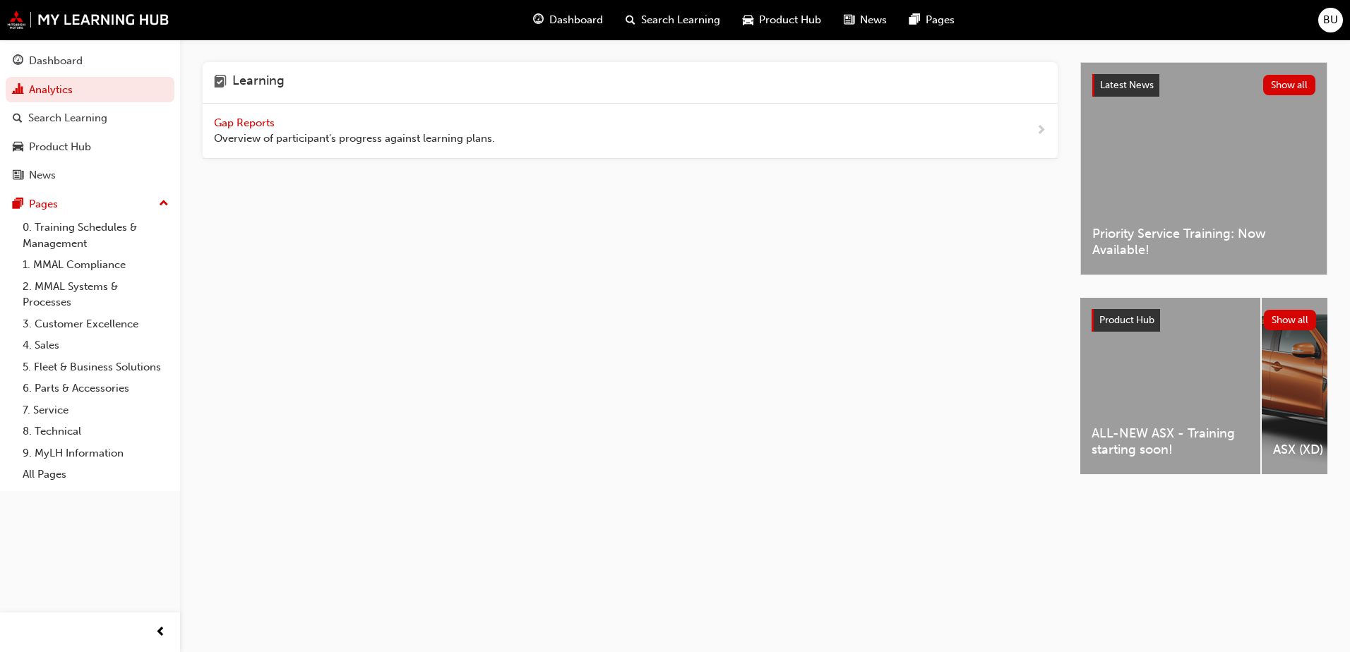
click at [248, 121] on span "Gap Reports" at bounding box center [246, 122] width 64 height 13
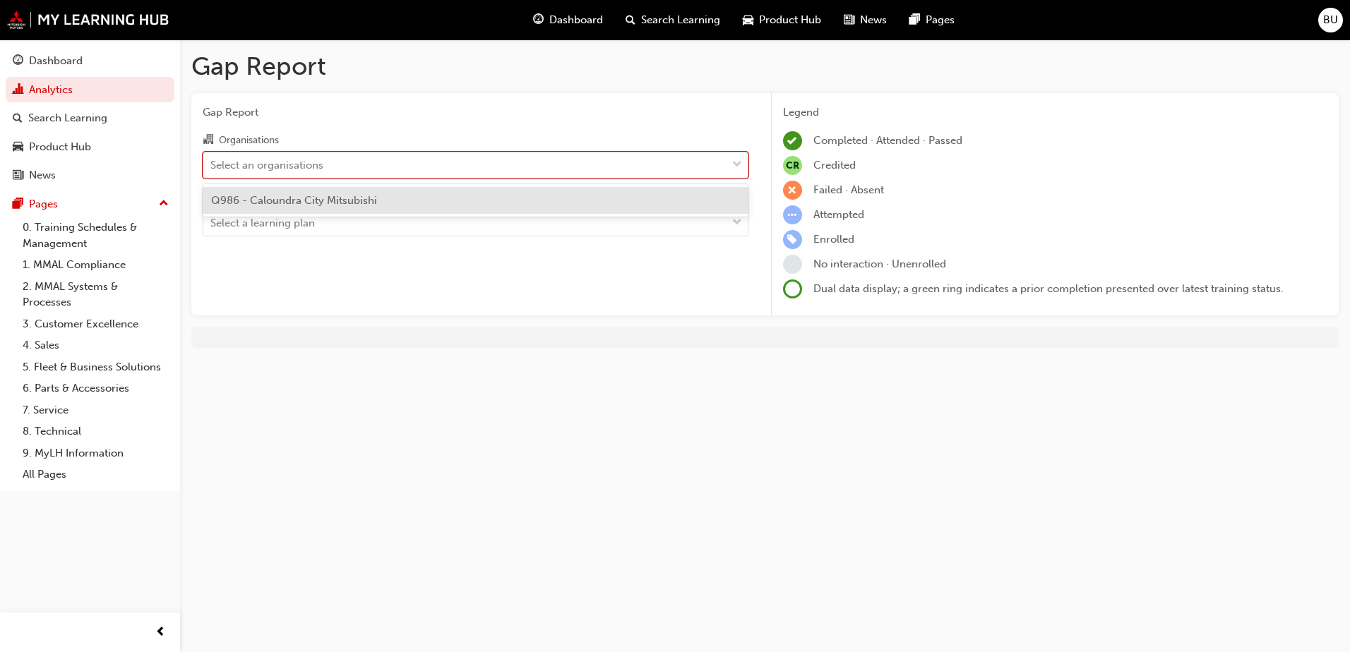
click at [601, 171] on div "Select an organisations" at bounding box center [464, 164] width 523 height 25
click at [212, 170] on input "Organisations option Q986 - Caloundra City Mitsubishi focused, 1 of 1. 1 result…" at bounding box center [210, 164] width 1 height 12
click at [448, 199] on div "Q986 - Caloundra City Mitsubishi" at bounding box center [476, 201] width 546 height 28
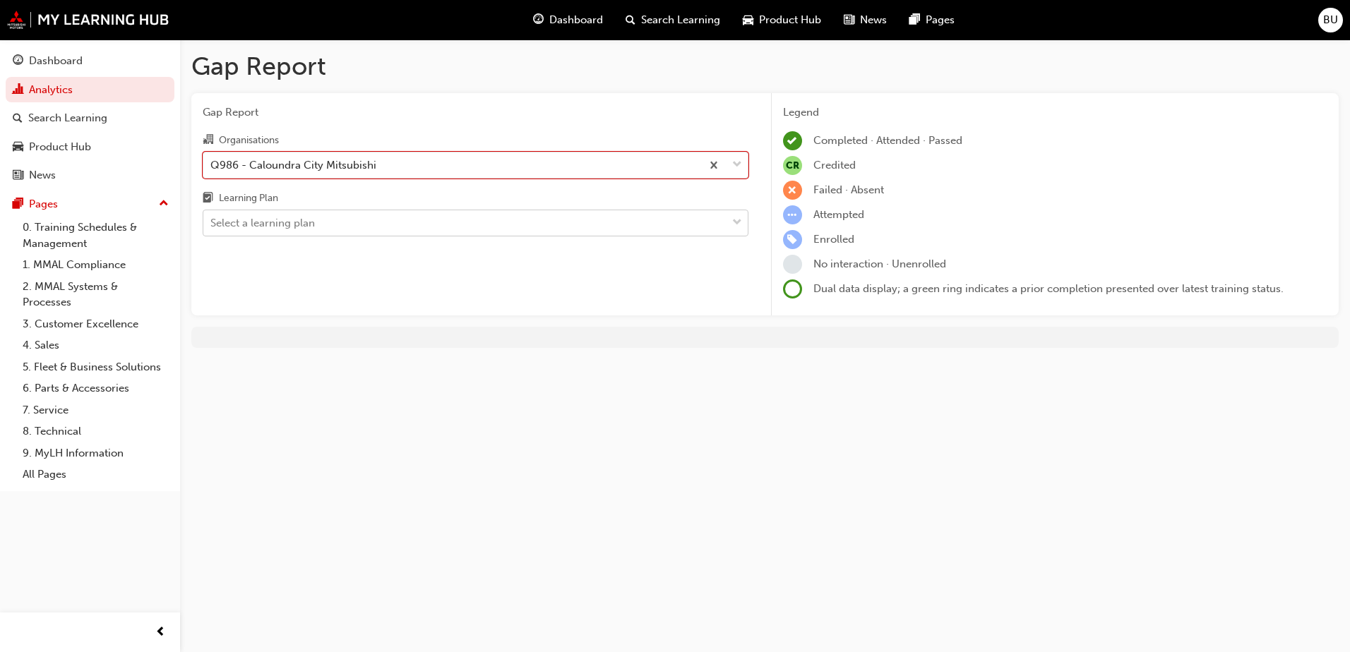
click at [446, 218] on div "Select a learning plan" at bounding box center [464, 223] width 523 height 25
click at [212, 218] on input "Learning Plan Select a learning plan" at bounding box center [210, 223] width 1 height 12
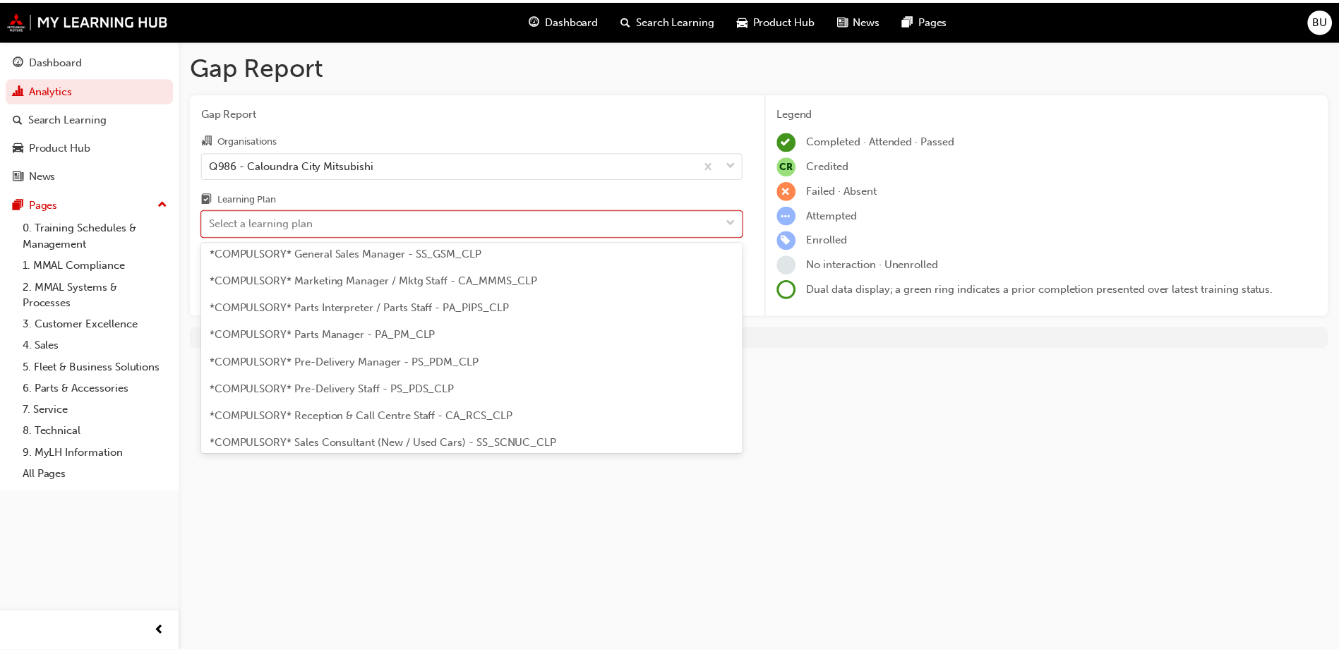
scroll to position [243, 0]
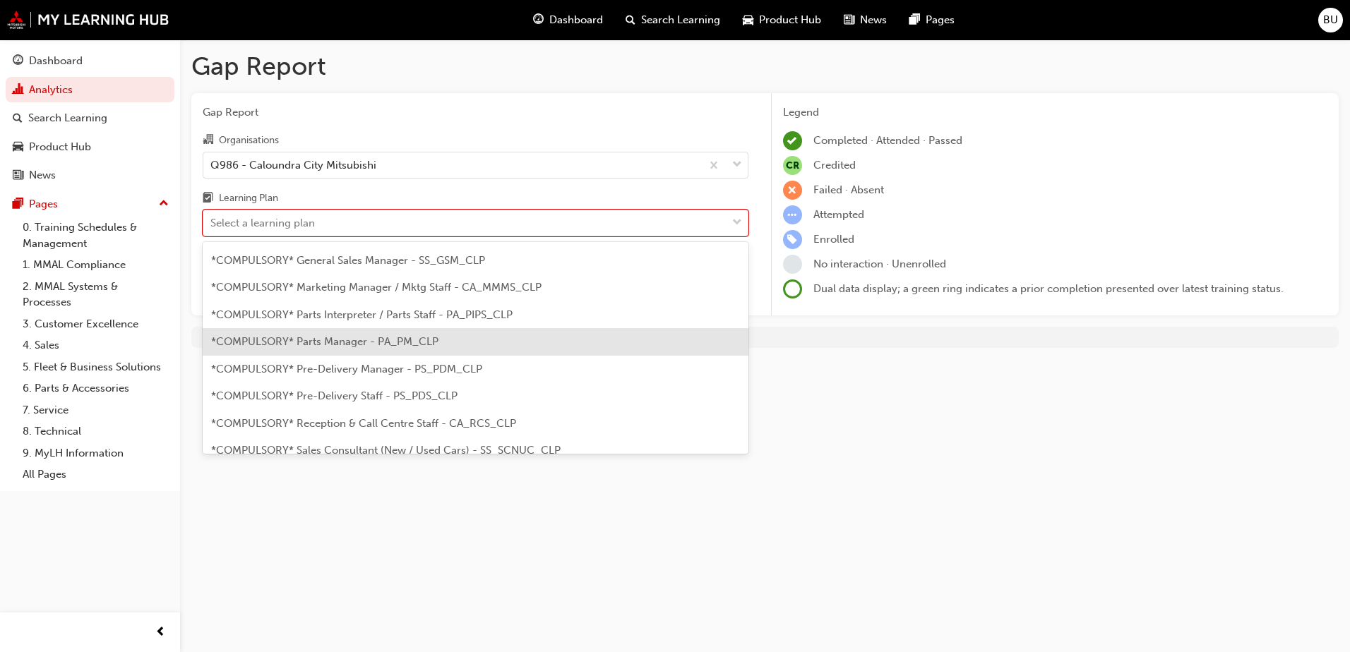
click at [285, 337] on span "*COMPULSORY* Parts Manager - PA_PM_CLP" at bounding box center [324, 341] width 227 height 13
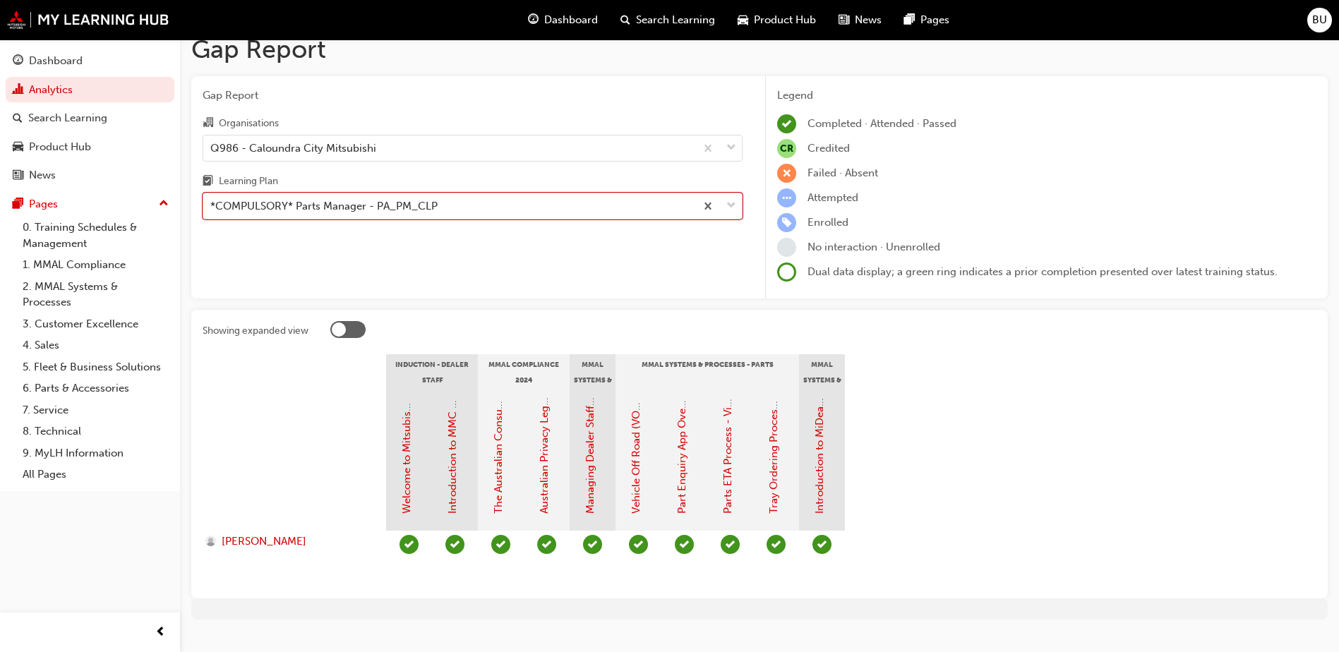
scroll to position [42, 0]
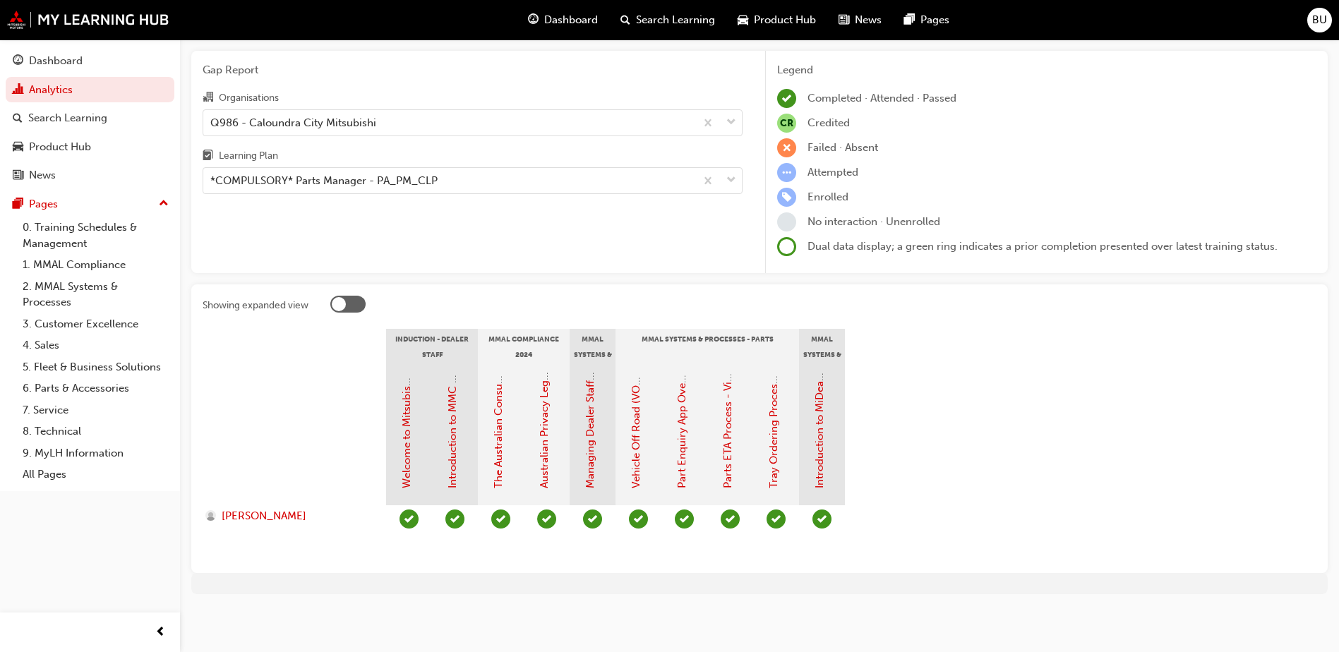
click at [344, 304] on div at bounding box center [339, 304] width 14 height 14
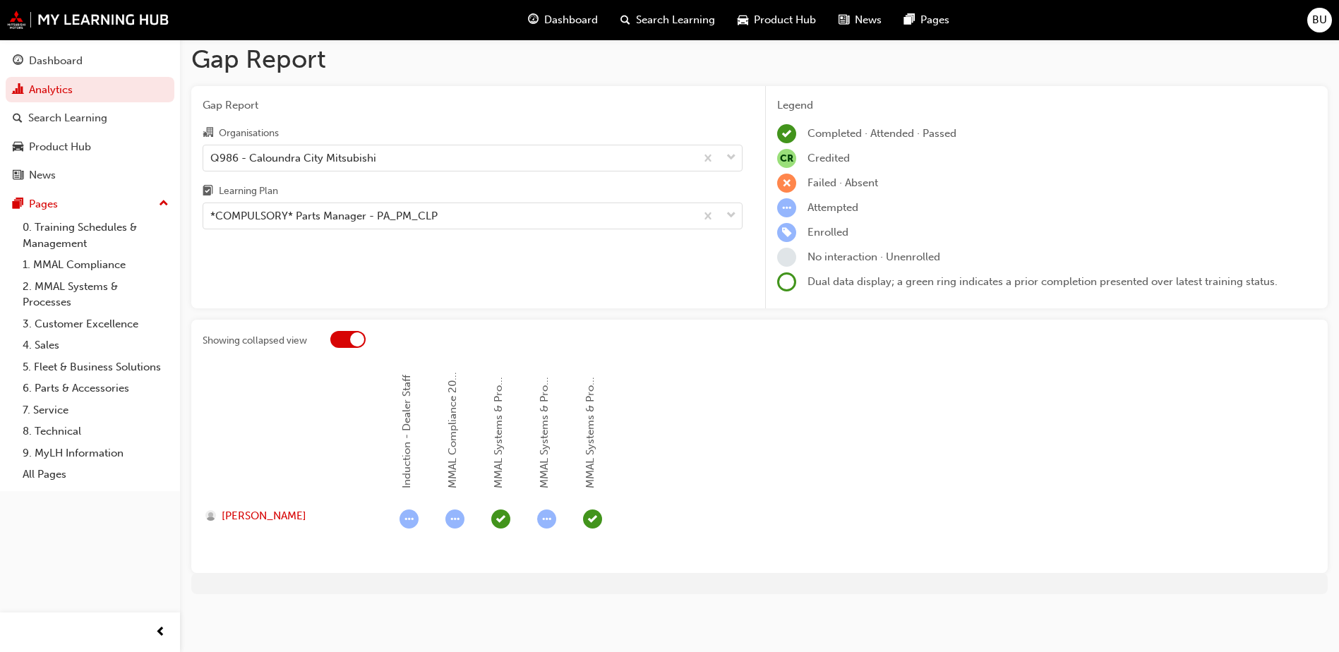
click at [344, 338] on div at bounding box center [347, 339] width 35 height 17
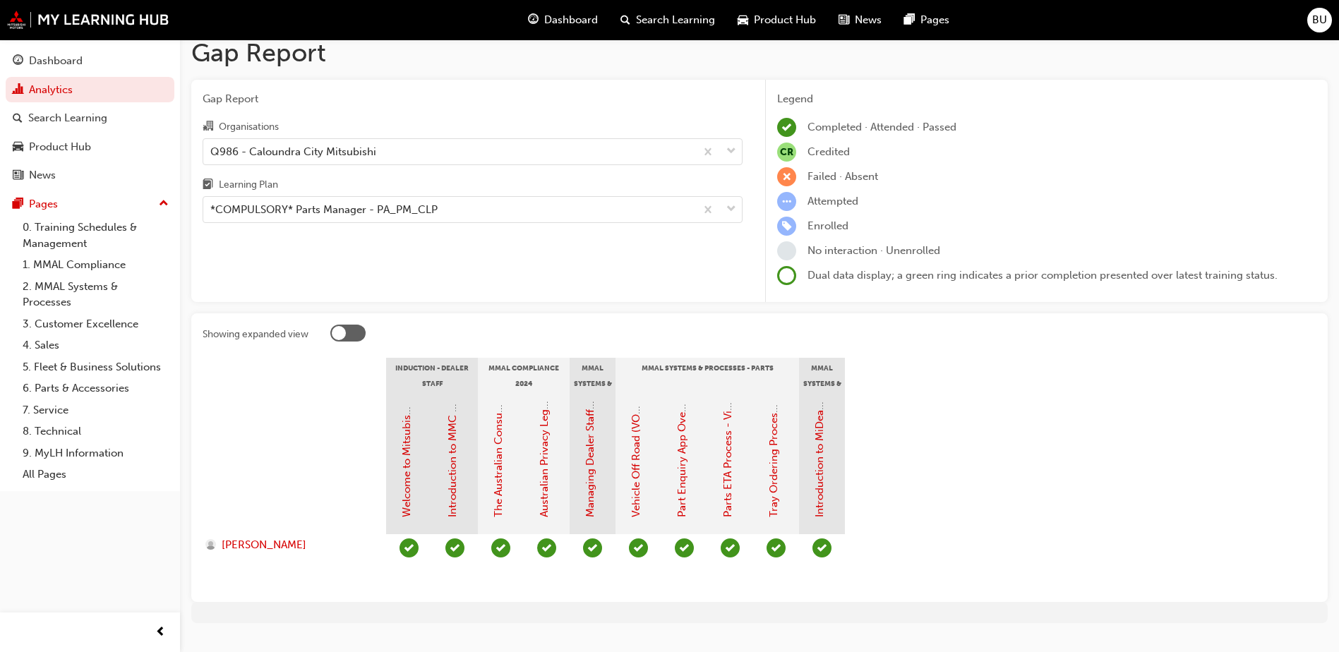
scroll to position [0, 0]
